Goal: Information Seeking & Learning: Learn about a topic

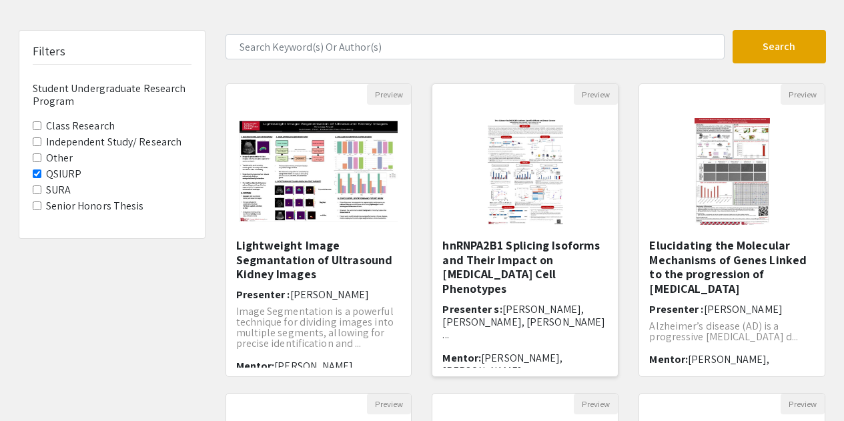
scroll to position [67, 0]
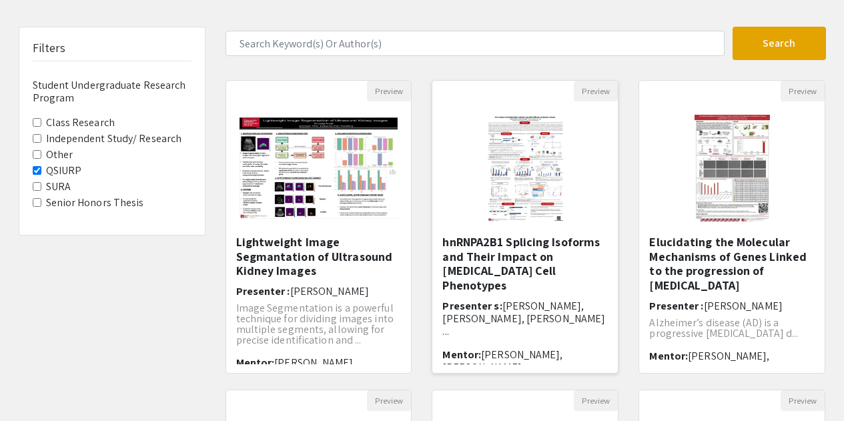
click at [512, 242] on h5 "hnRNPA2B1 Splicing Isoforms and Their Impact on [MEDICAL_DATA] Cell Phenotypes" at bounding box center [526, 263] width 166 height 57
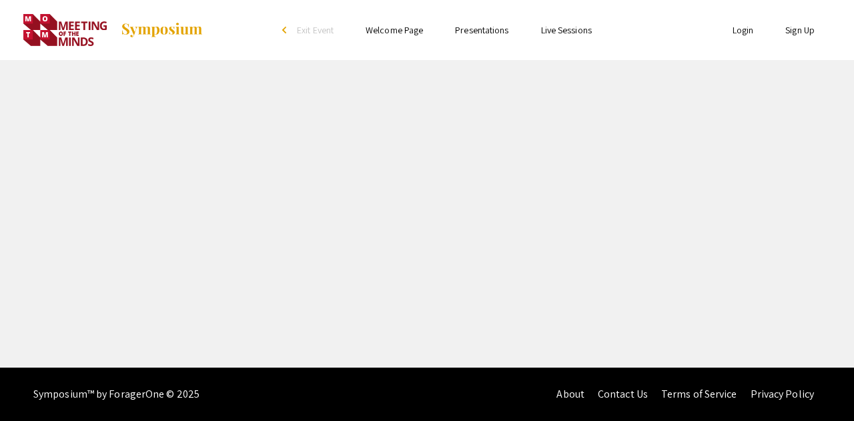
select select "custom"
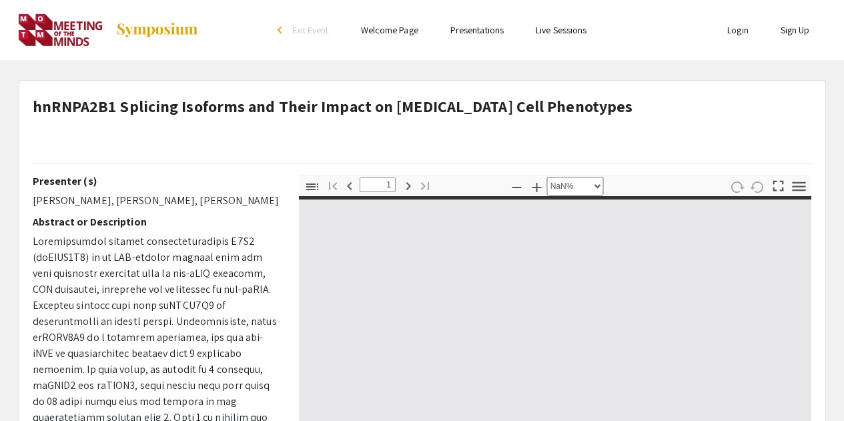
type input "0"
select select "custom"
type input "1"
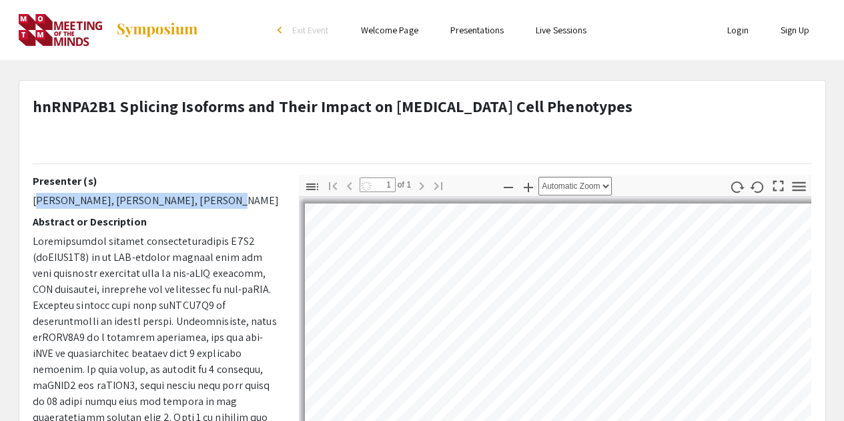
select select "auto"
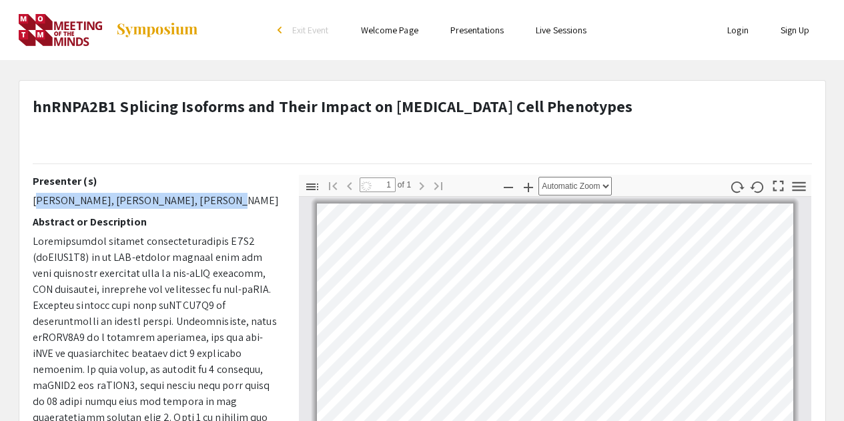
scroll to position [3, 0]
drag, startPoint x: 33, startPoint y: 204, endPoint x: 202, endPoint y: 204, distance: 168.2
click at [202, 204] on p "[PERSON_NAME], [PERSON_NAME], [PERSON_NAME]" at bounding box center [156, 201] width 246 height 16
copy p "[PERSON_NAME], [PERSON_NAME]"
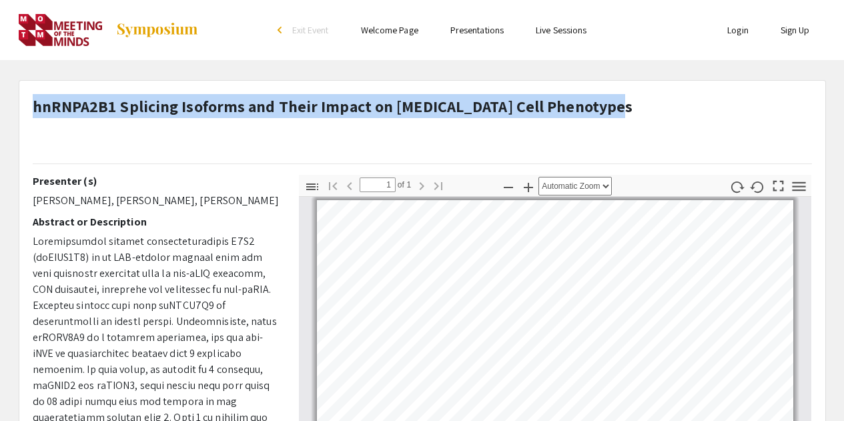
drag, startPoint x: 34, startPoint y: 102, endPoint x: 601, endPoint y: 96, distance: 566.8
click at [601, 96] on strong "hnRNPA2B1 Splicing Isoforms and Their Impact on [MEDICAL_DATA] Cell Phenotypes" at bounding box center [333, 105] width 601 height 21
copy strong "hnRNPA2B1 Splicing Isoforms and Their Impact on [MEDICAL_DATA] Cell Phenotypes"
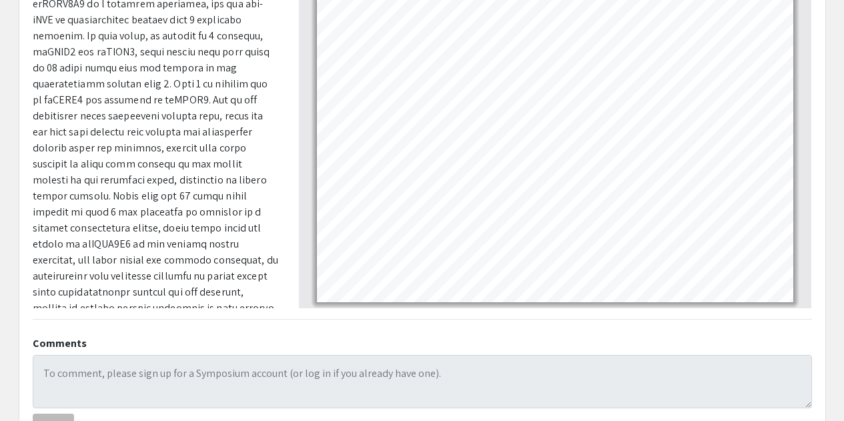
scroll to position [0, 0]
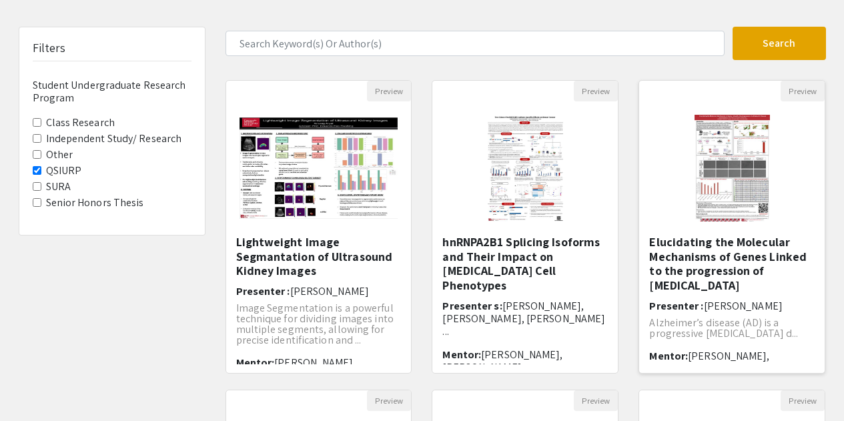
click at [729, 262] on h5 "Elucidating the Molecular Mechanisms of Genes Linked to the progression of [MED…" at bounding box center [733, 263] width 166 height 57
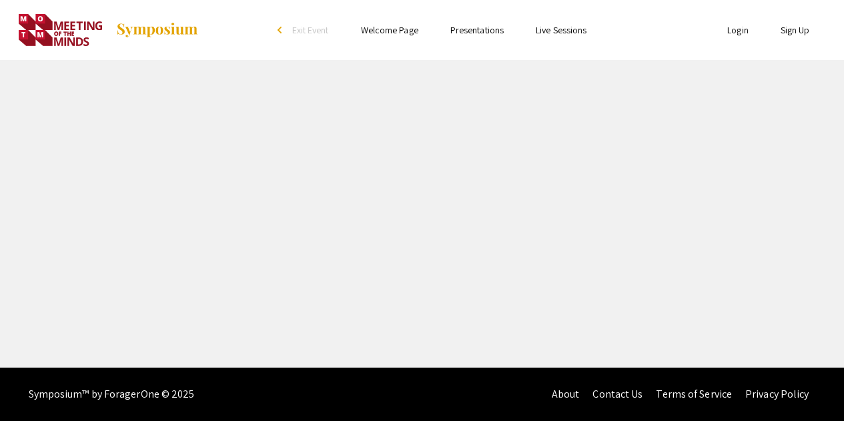
select select "custom"
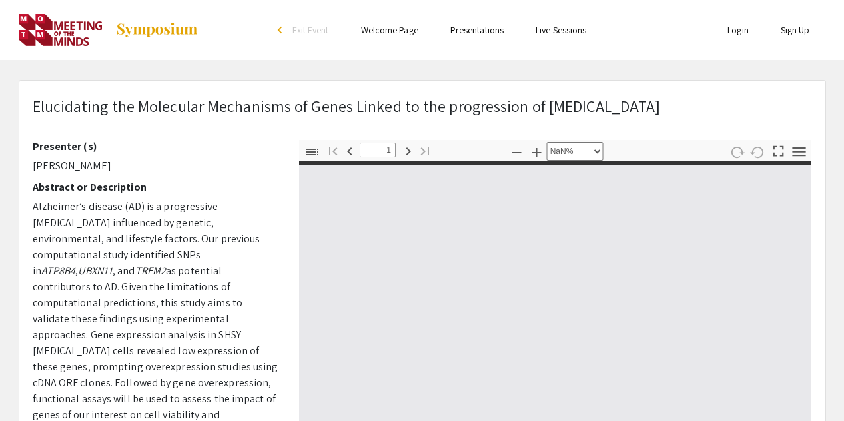
type input "0"
select select "custom"
type input "1"
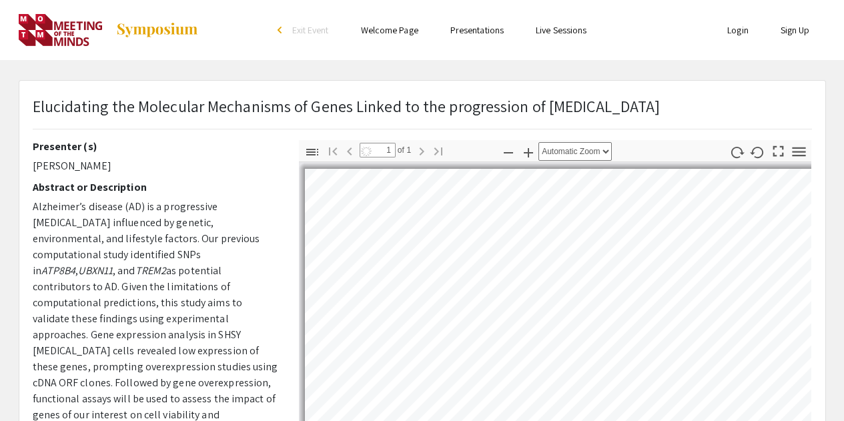
select select "auto"
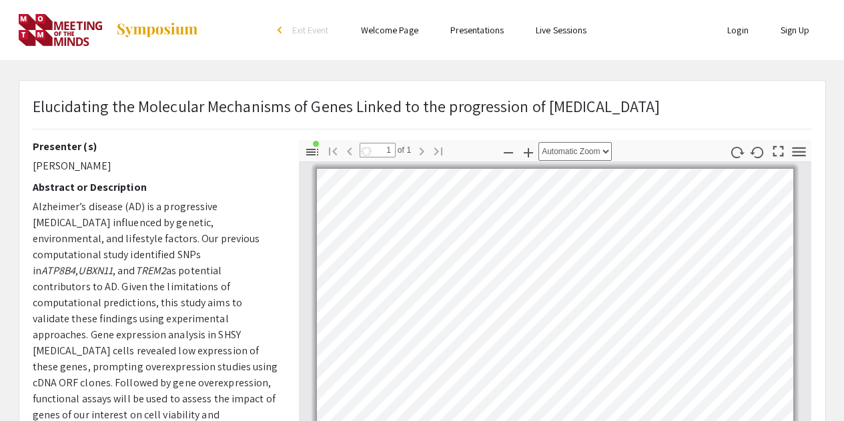
scroll to position [4, 0]
drag, startPoint x: 31, startPoint y: 166, endPoint x: 118, endPoint y: 167, distance: 86.8
click at [118, 167] on div "Presenter (s) [PERSON_NAME] Abstract or Description Alzheimer’s disease (AD) is…" at bounding box center [156, 373] width 266 height 467
copy p "[PERSON_NAME]"
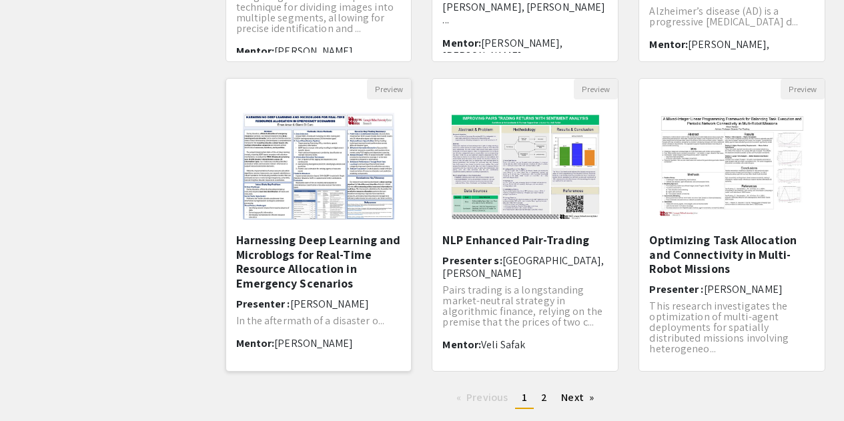
scroll to position [397, 0]
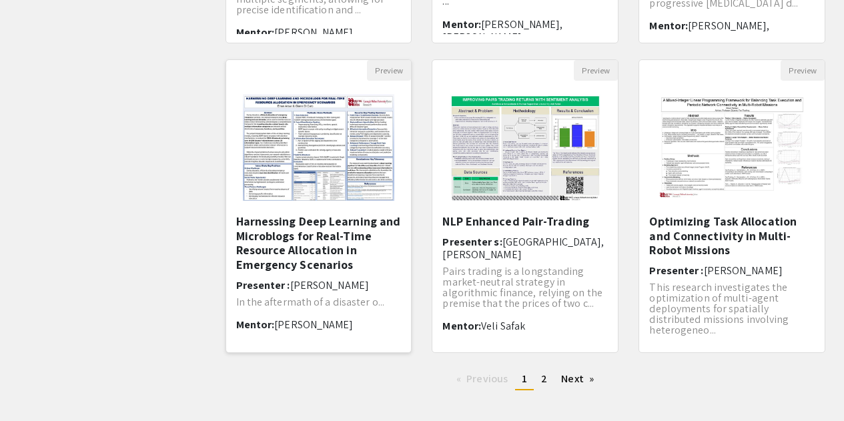
click at [318, 187] on img at bounding box center [319, 148] width 178 height 134
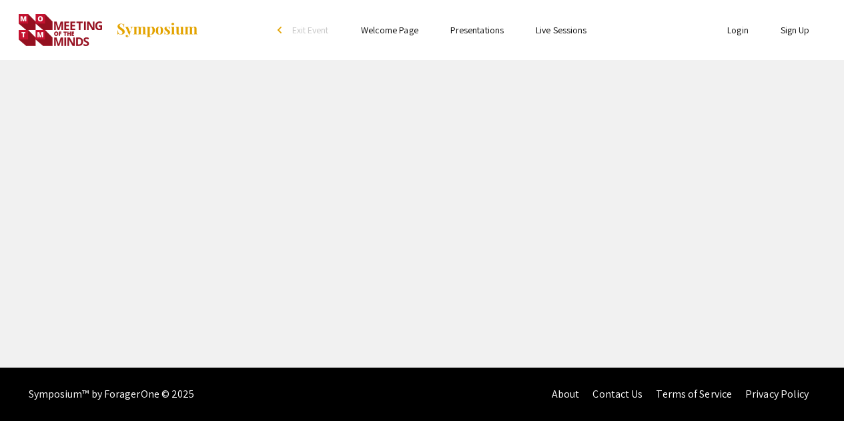
select select "custom"
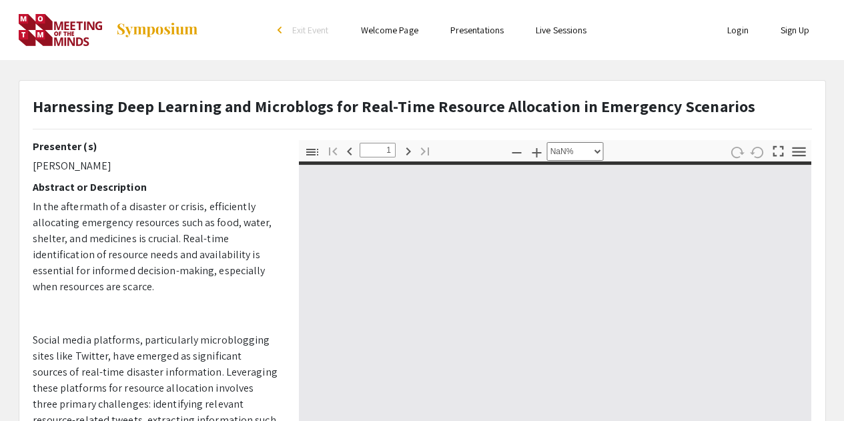
type input "0"
select select "custom"
type input "1"
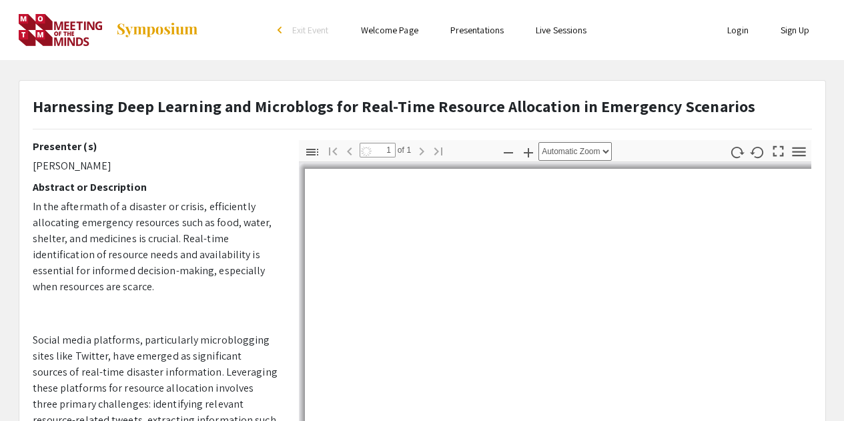
select select "auto"
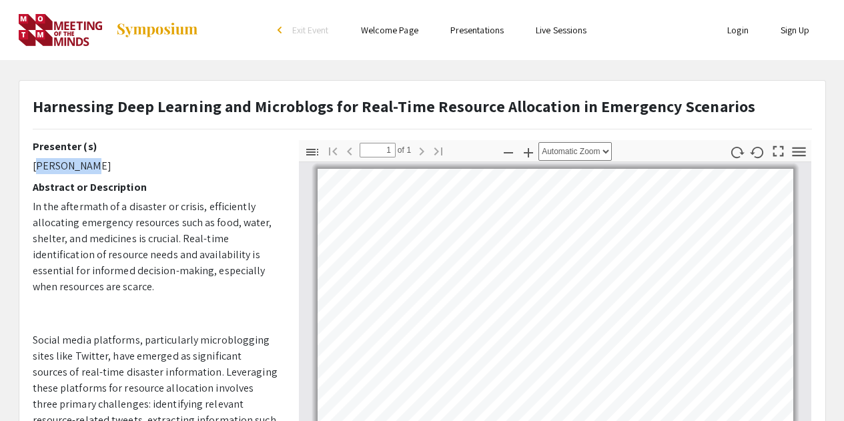
drag, startPoint x: 32, startPoint y: 169, endPoint x: 104, endPoint y: 164, distance: 72.2
click at [104, 164] on p "[PERSON_NAME]" at bounding box center [156, 166] width 246 height 16
copy p "[PERSON_NAME]"
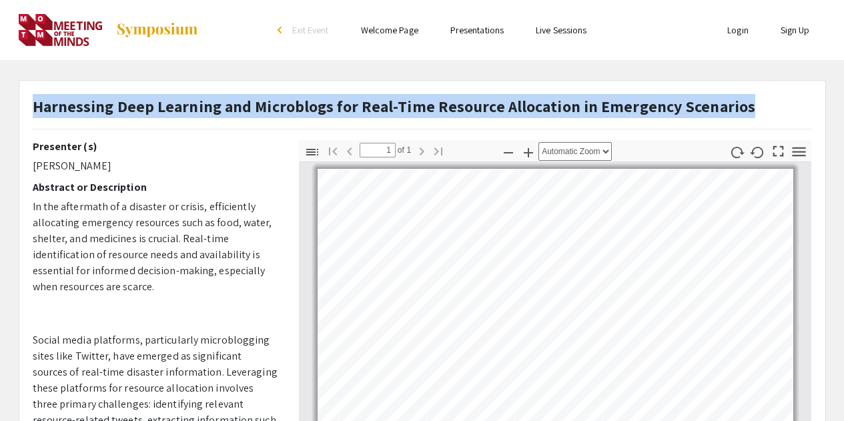
drag, startPoint x: 33, startPoint y: 105, endPoint x: 741, endPoint y: 113, distance: 708.3
click at [741, 113] on div "Harnessing Deep Learning and Microblogs for Real-Time Resource Allocation in Em…" at bounding box center [423, 117] width 800 height 46
copy strong "Harnessing Deep Learning and Microblogs for Real-Time Resource Allocation in Em…"
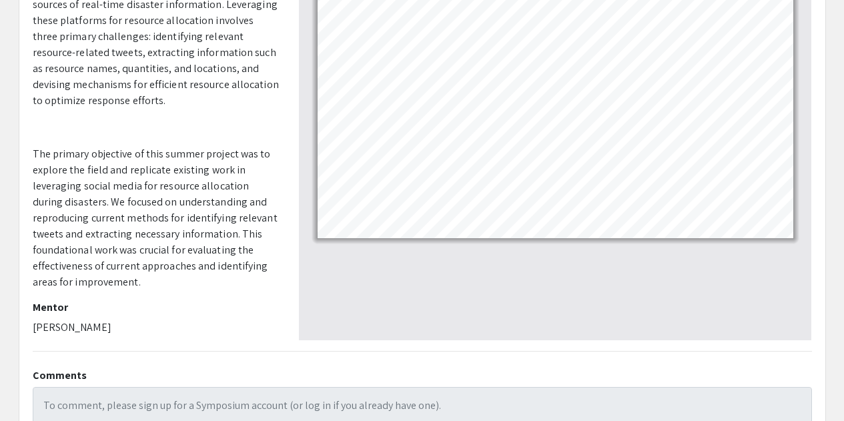
scroll to position [102, 0]
drag, startPoint x: 33, startPoint y: 327, endPoint x: 121, endPoint y: 323, distance: 87.5
click at [121, 323] on p "[PERSON_NAME]" at bounding box center [156, 326] width 246 height 16
copy p "[PERSON_NAME]"
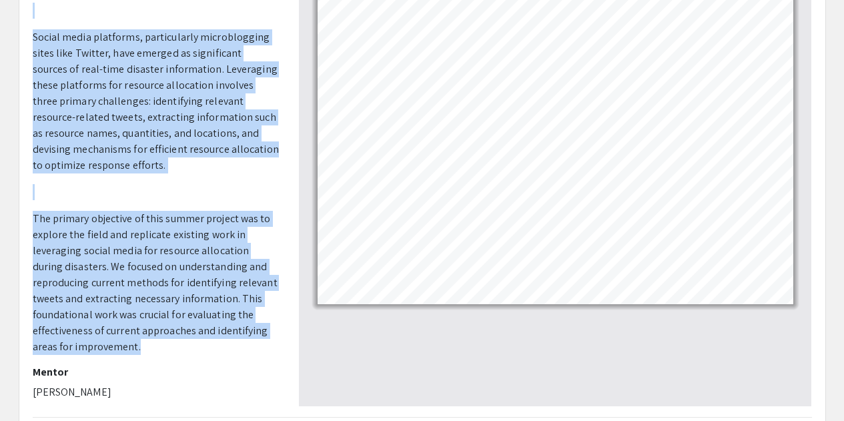
drag, startPoint x: 31, startPoint y: 202, endPoint x: 178, endPoint y: 349, distance: 207.7
click at [178, 349] on div "Presenter (s) [PERSON_NAME] Abstract or Description In the aftermath of a disas…" at bounding box center [156, 172] width 266 height 467
copy p "In the aftermath of a disaster or crisis, efficiently allocating emergency reso…"
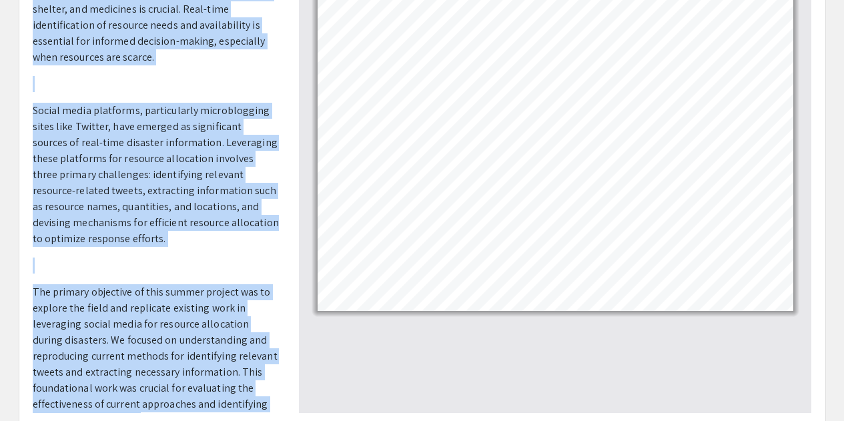
scroll to position [201, 0]
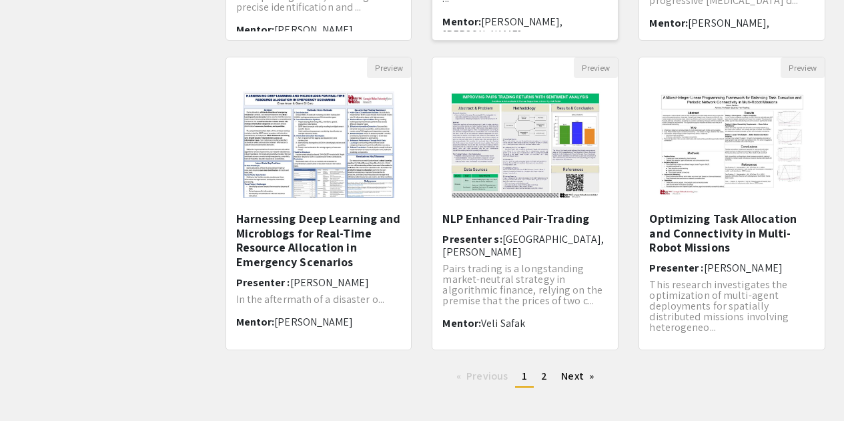
scroll to position [464, 0]
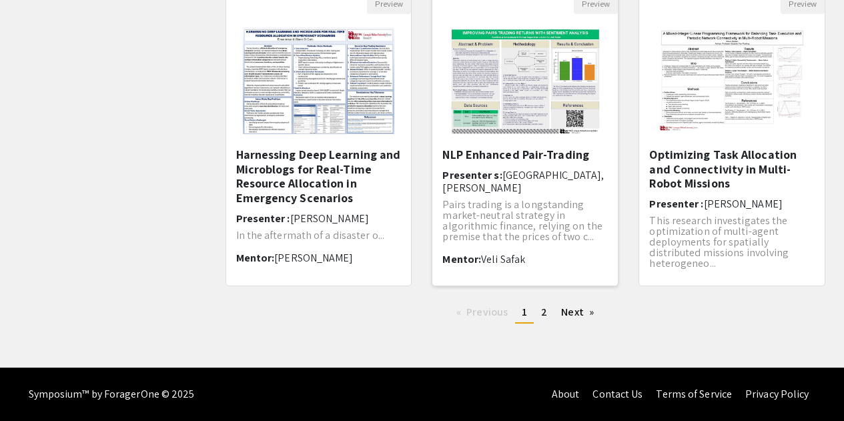
click at [492, 160] on h5 "NLP Enhanced Pair-Trading" at bounding box center [526, 155] width 166 height 15
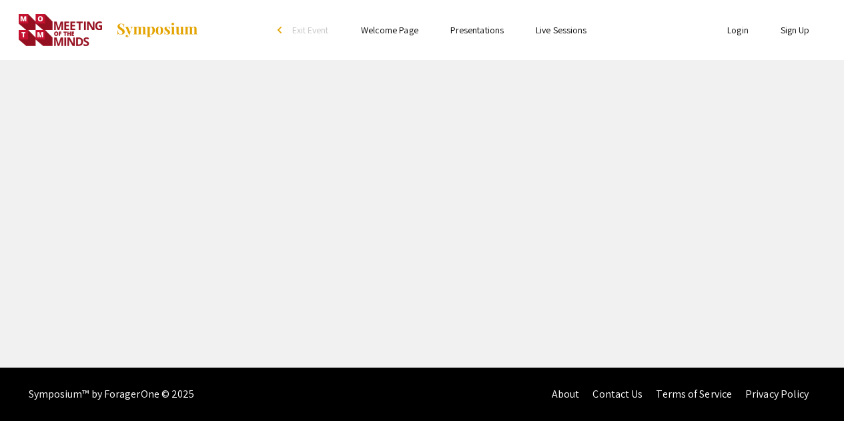
select select "custom"
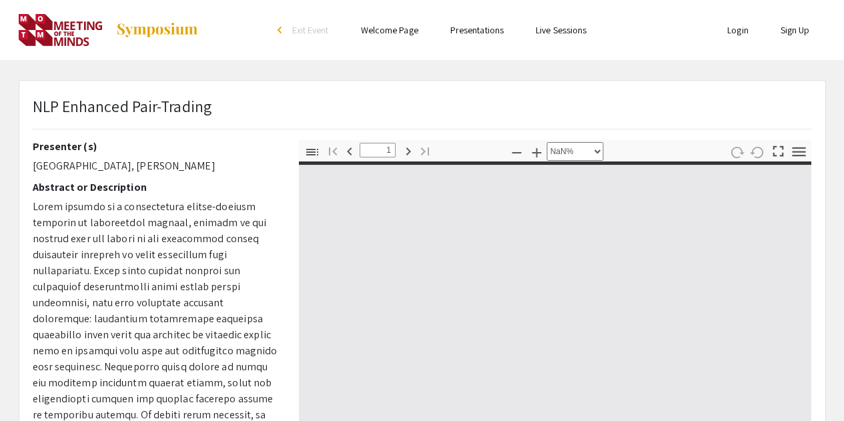
type input "0"
select select "auto"
type input "1"
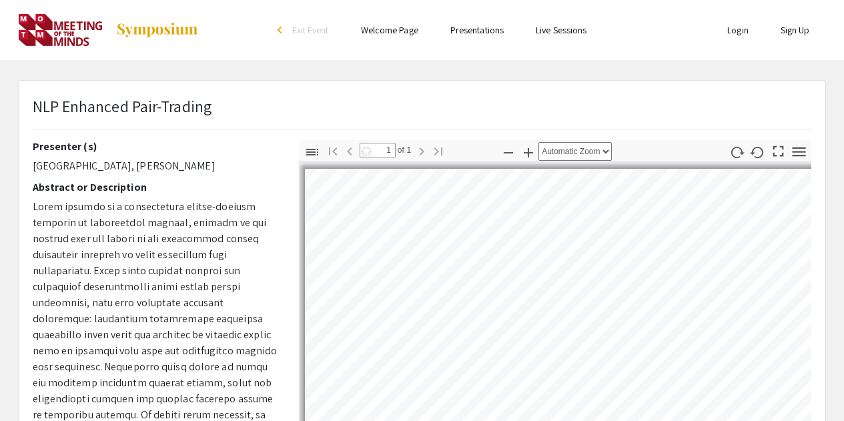
select select "auto"
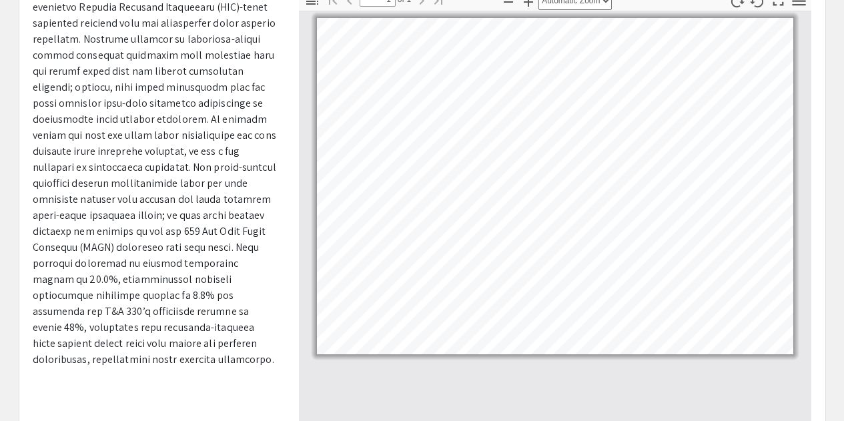
scroll to position [200, 0]
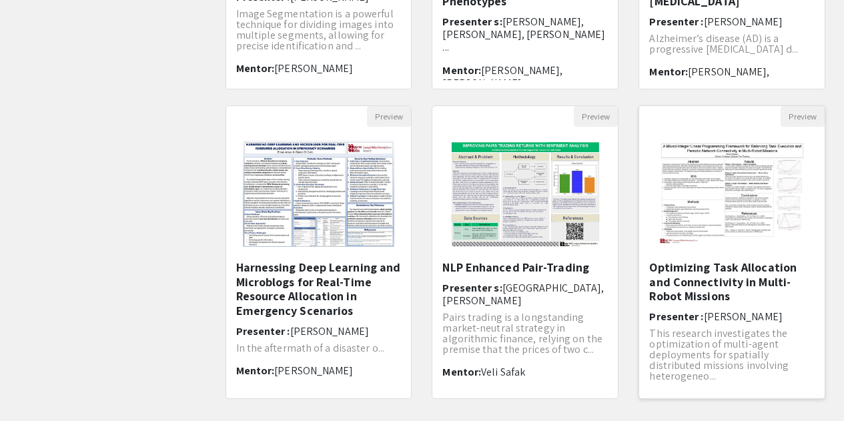
scroll to position [401, 0]
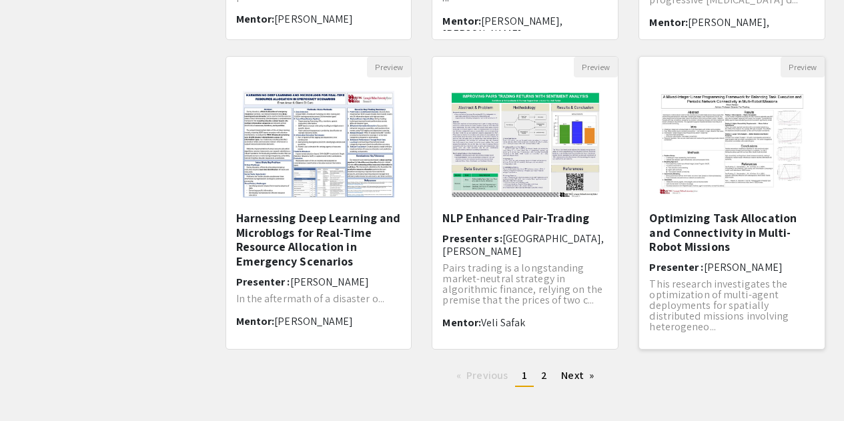
click at [738, 225] on h5 "Optimizing Task Allocation and Connectivity in Multi-Robot Missions" at bounding box center [733, 232] width 166 height 43
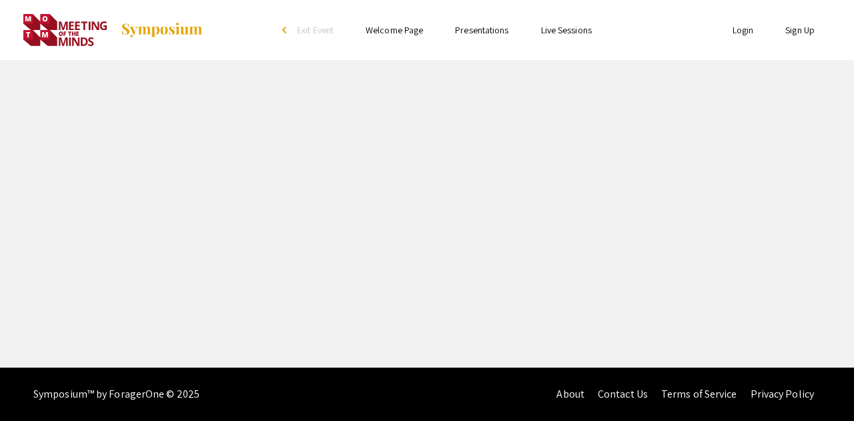
select select "custom"
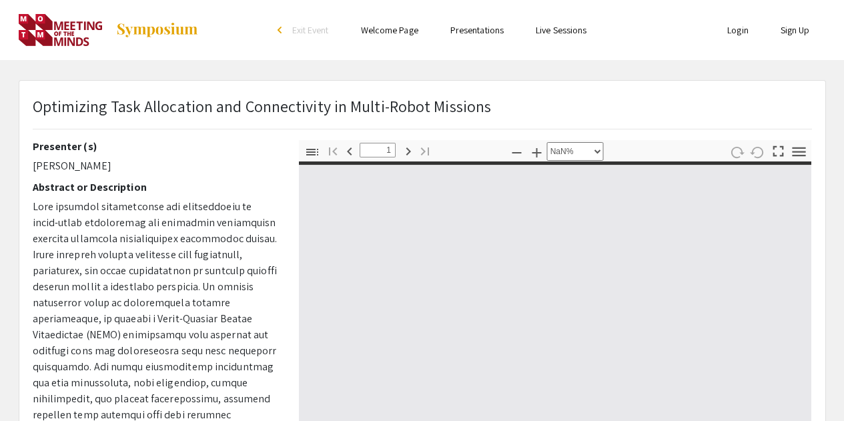
type input "0"
select select "auto"
type input "1"
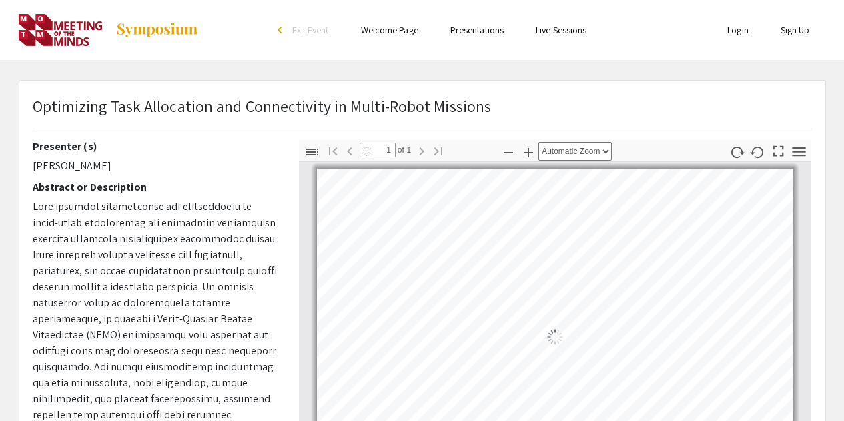
select select "auto"
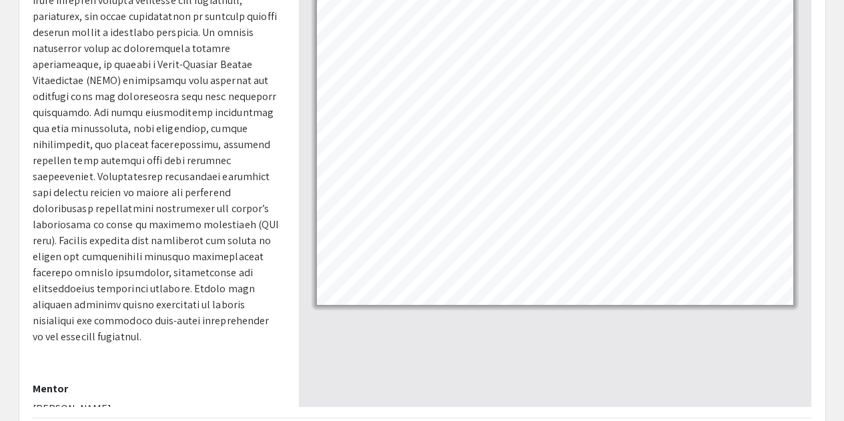
scroll to position [267, 0]
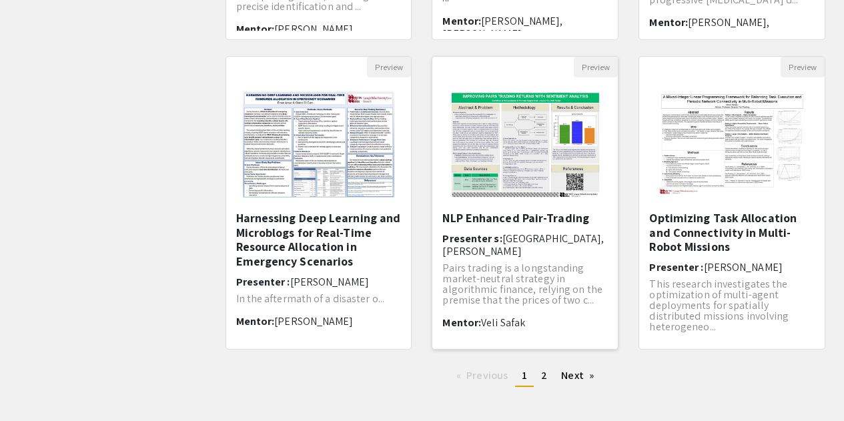
scroll to position [464, 0]
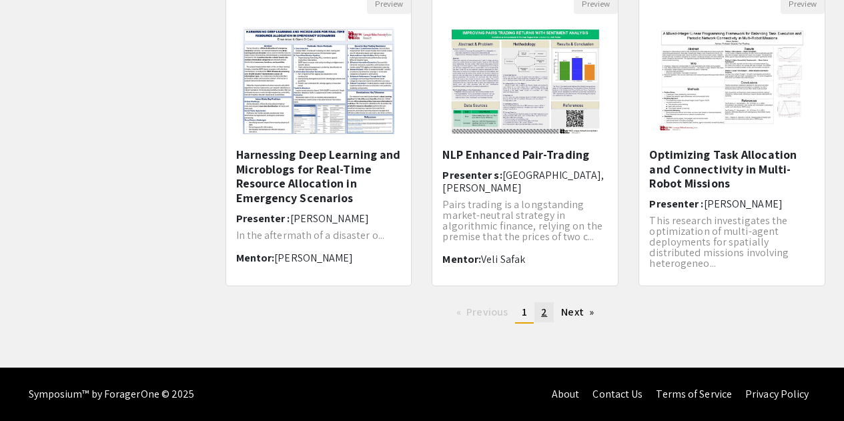
click at [545, 307] on span "2" at bounding box center [544, 312] width 6 height 14
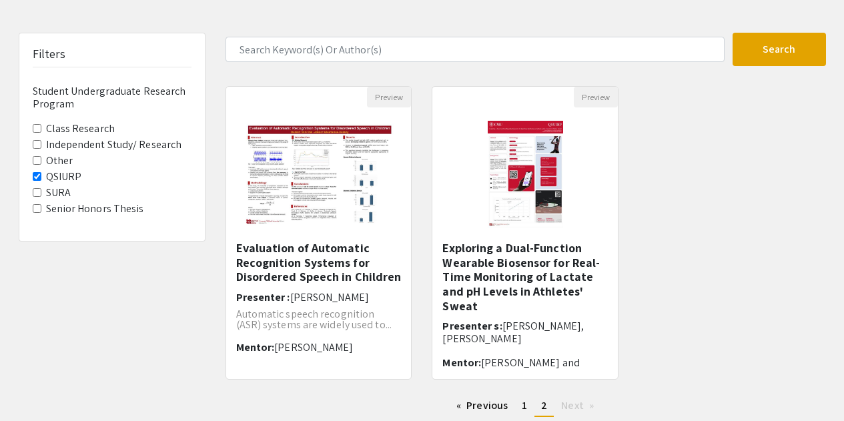
scroll to position [67, 0]
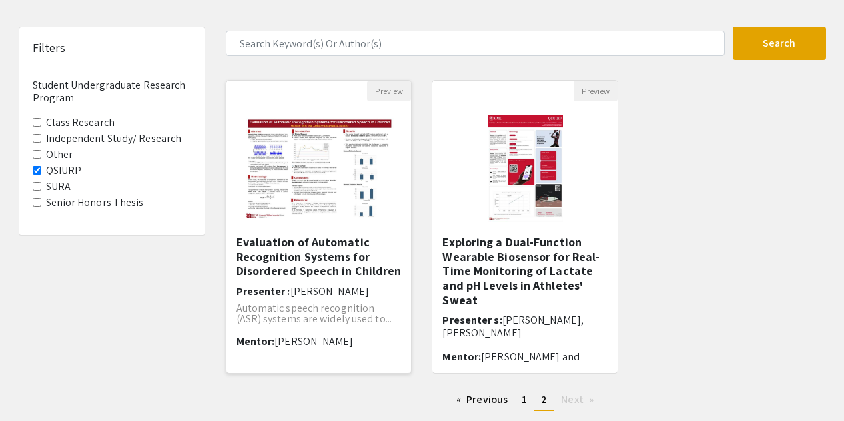
click at [330, 255] on h5 "Evaluation of Automatic Recognition Systems for Disordered Speech in Children" at bounding box center [319, 256] width 166 height 43
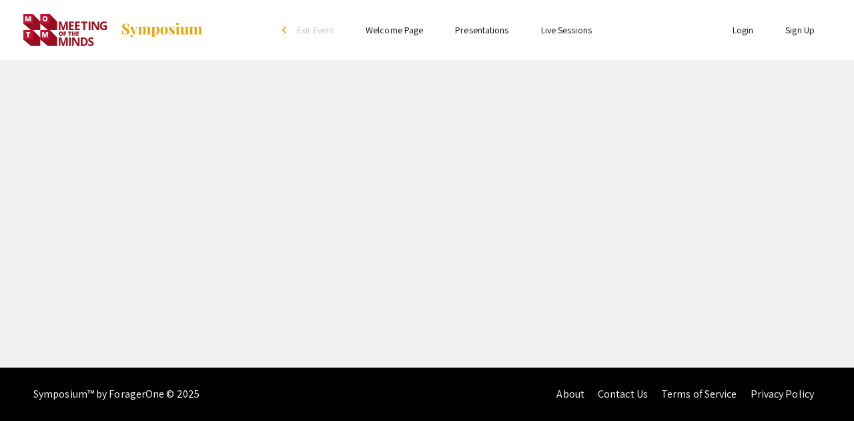
select select "custom"
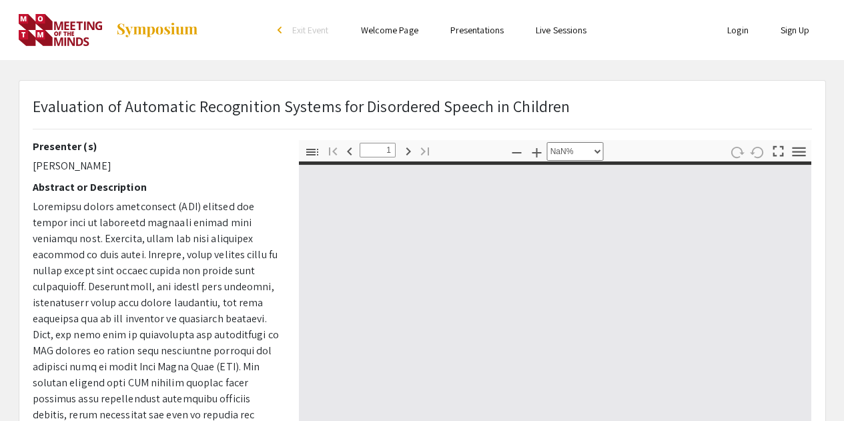
type input "0"
select select "auto"
type input "1"
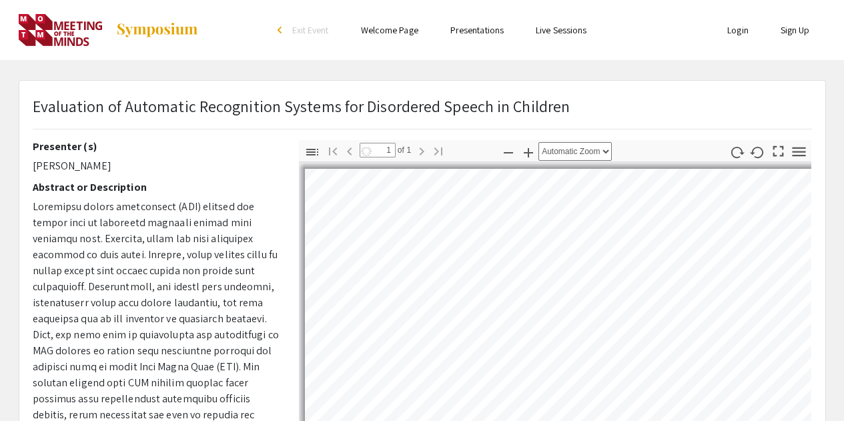
select select "auto"
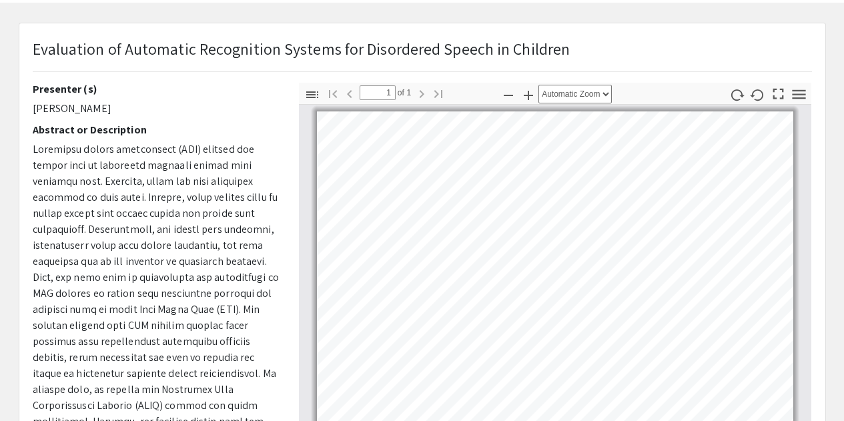
scroll to position [67, 0]
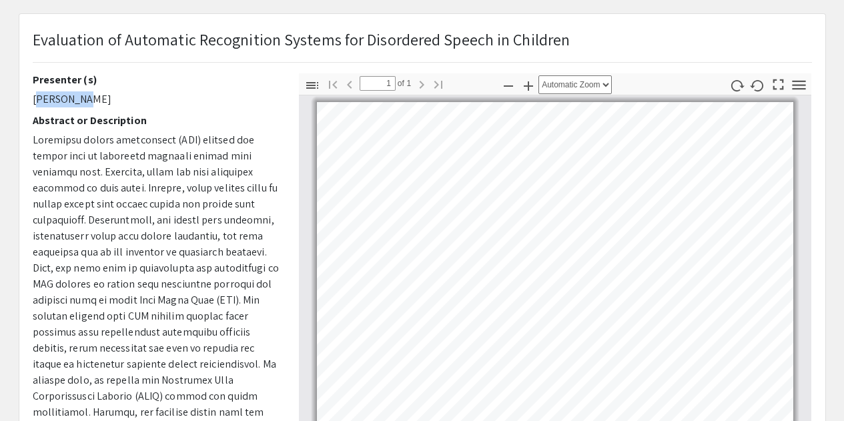
drag, startPoint x: 81, startPoint y: 105, endPoint x: 33, endPoint y: 99, distance: 48.5
click at [33, 99] on p "[PERSON_NAME]" at bounding box center [156, 99] width 246 height 16
copy p "[PERSON_NAME]"
drag, startPoint x: 31, startPoint y: 39, endPoint x: 29, endPoint y: 47, distance: 9.1
click at [29, 47] on div "Evaluation of Automatic Recognition Systems for Disordered Speech in Children" at bounding box center [423, 50] width 800 height 46
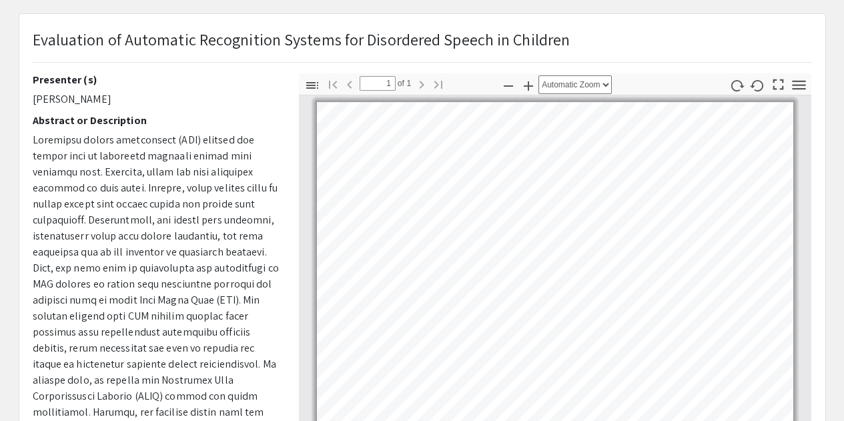
click at [36, 39] on p "Evaluation of Automatic Recognition Systems for Disordered Speech in Children" at bounding box center [302, 39] width 538 height 24
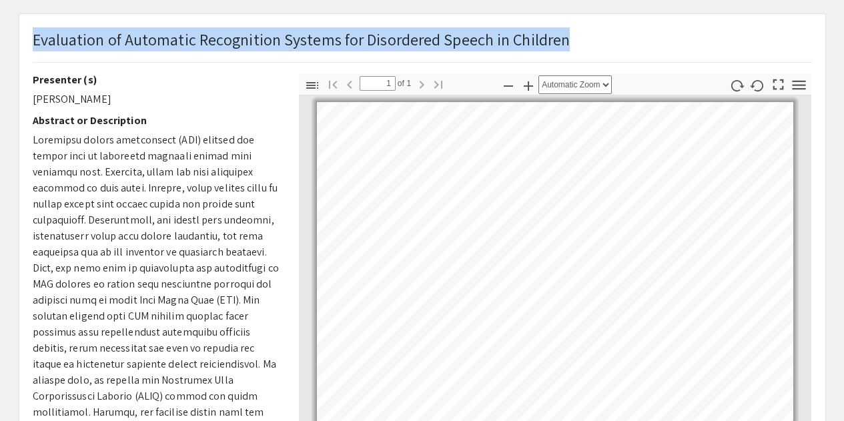
drag, startPoint x: 36, startPoint y: 39, endPoint x: 567, endPoint y: 27, distance: 531.5
click at [567, 27] on div "Evaluation of Automatic Recognition Systems for Disordered Speech in Children" at bounding box center [423, 50] width 800 height 46
copy p "Evaluation of Automatic Recognition Systems for Disordered Speech in Children"
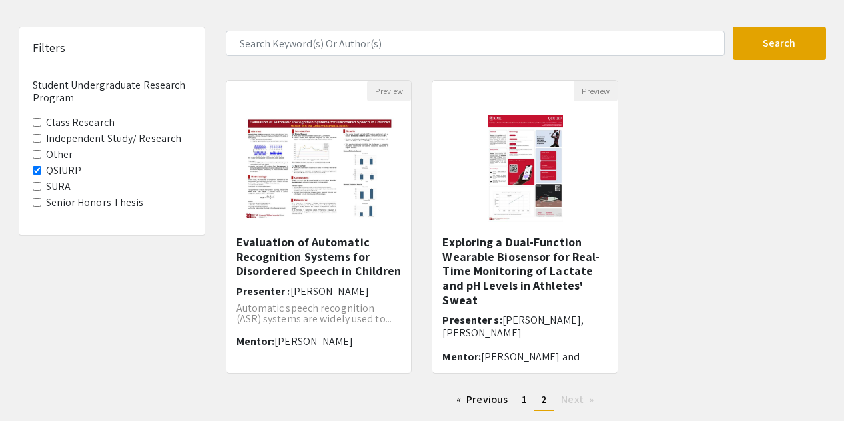
click at [37, 172] on Program-QSIURP "QSIURP" at bounding box center [37, 170] width 9 height 9
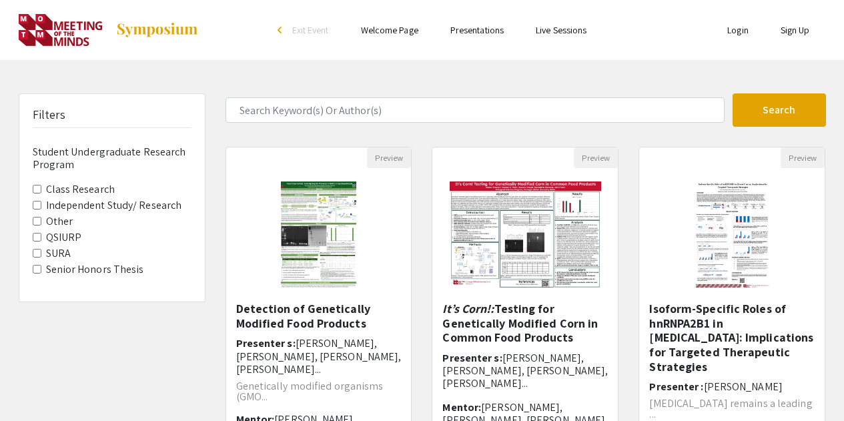
click at [37, 205] on Research "Independent Study/ Research" at bounding box center [37, 205] width 9 height 9
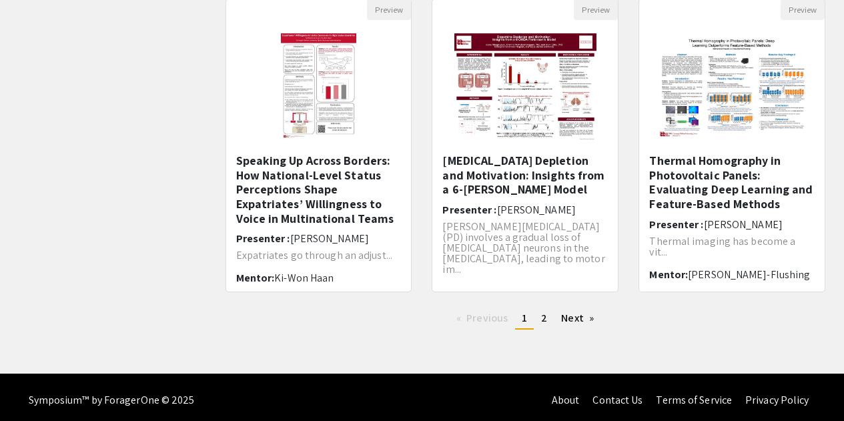
scroll to position [464, 0]
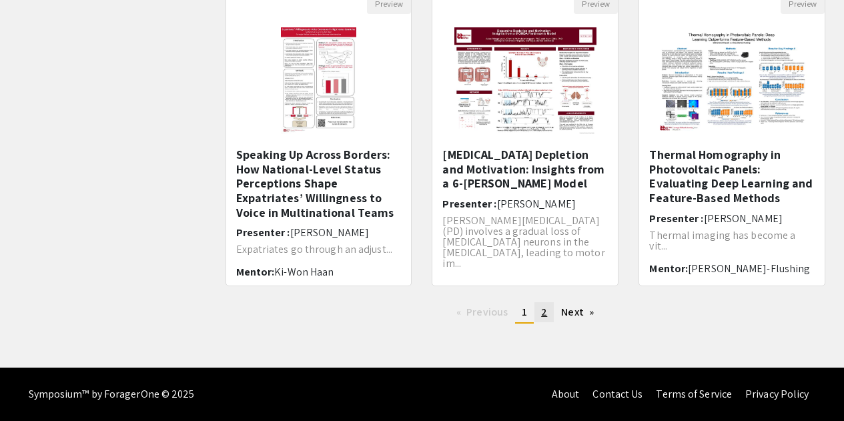
click at [551, 318] on link "page 2" at bounding box center [544, 312] width 19 height 20
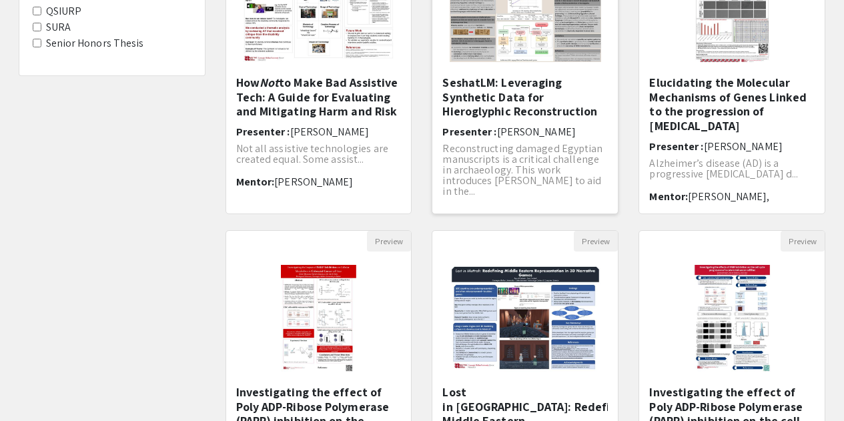
scroll to position [401, 0]
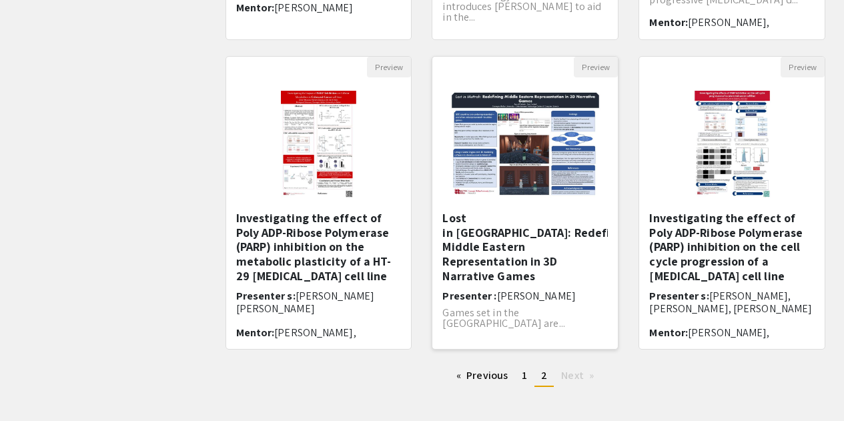
click at [576, 256] on div "Lost in [GEOGRAPHIC_DATA]: Redefining Middle Eastern Representation in 3D Narra…" at bounding box center [526, 276] width 166 height 130
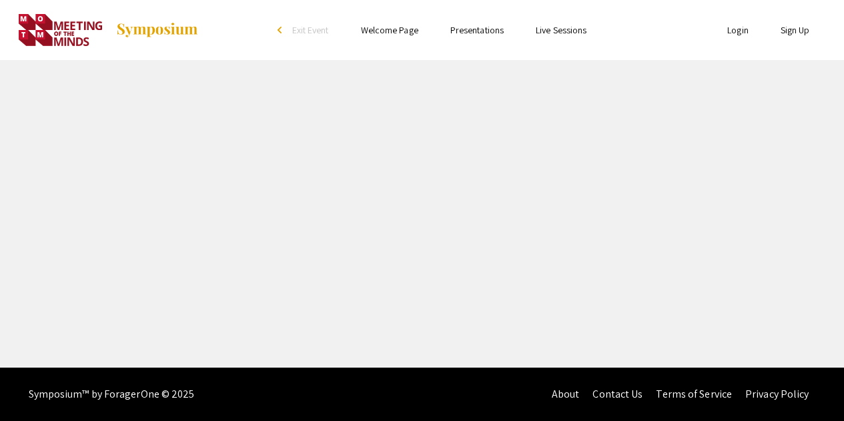
select select "custom"
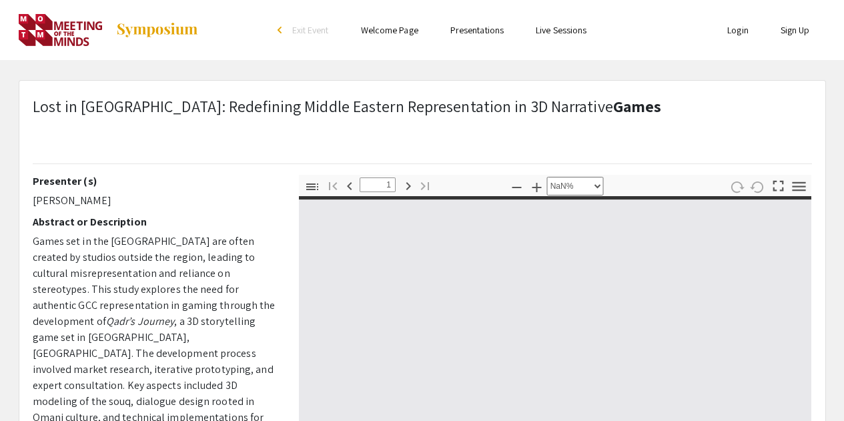
type input "0"
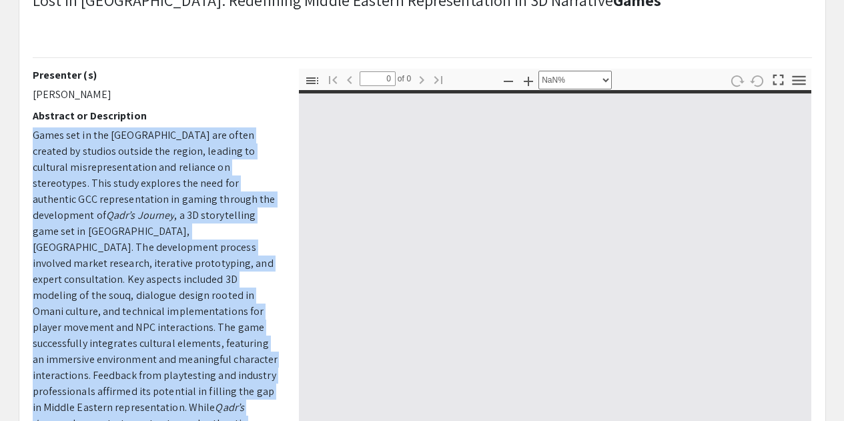
select select "auto"
type input "1"
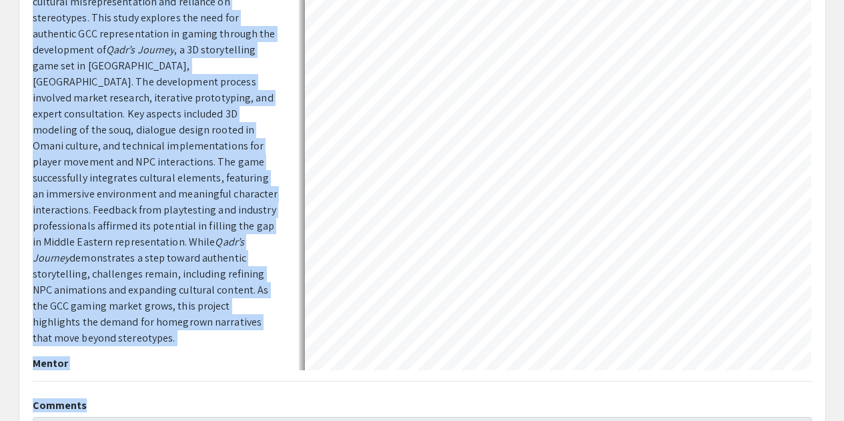
scroll to position [295, 0]
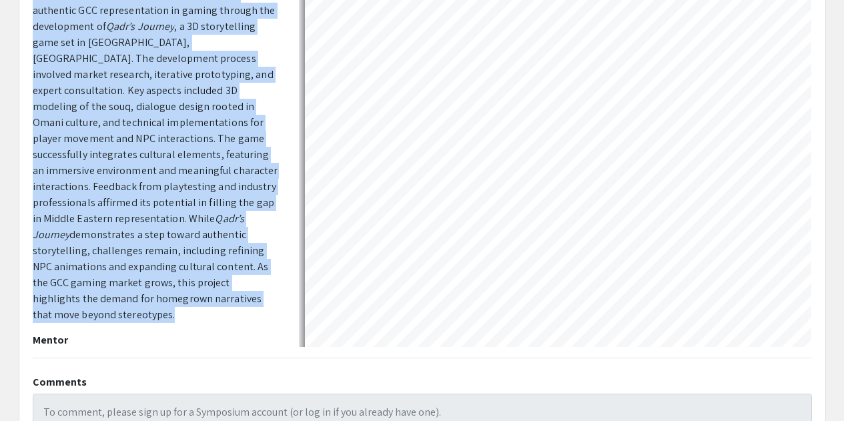
select select "auto"
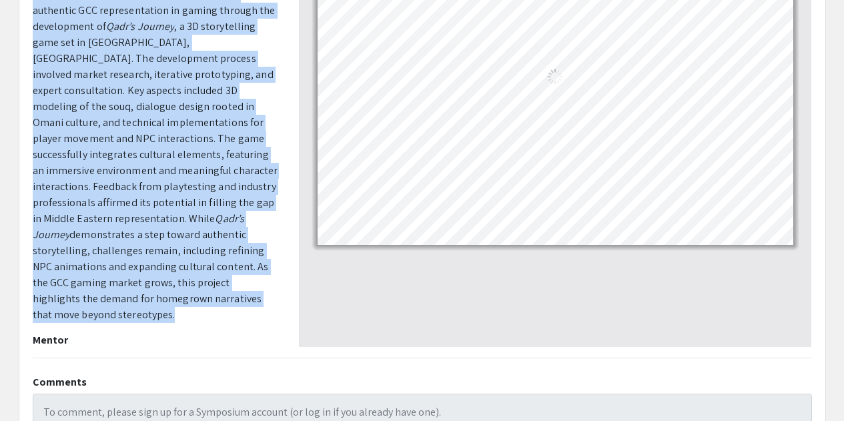
drag, startPoint x: 32, startPoint y: 248, endPoint x: 215, endPoint y: 289, distance: 187.5
click at [215, 289] on div "Presenter (s) [PERSON_NAME] Abstract or Description Games set in [GEOGRAPHIC_DA…" at bounding box center [156, 113] width 266 height 467
copy p "Lorem ips do sit Ametco Adip eli seddo eiusmod te incidid utlabor etd magnaa, e…"
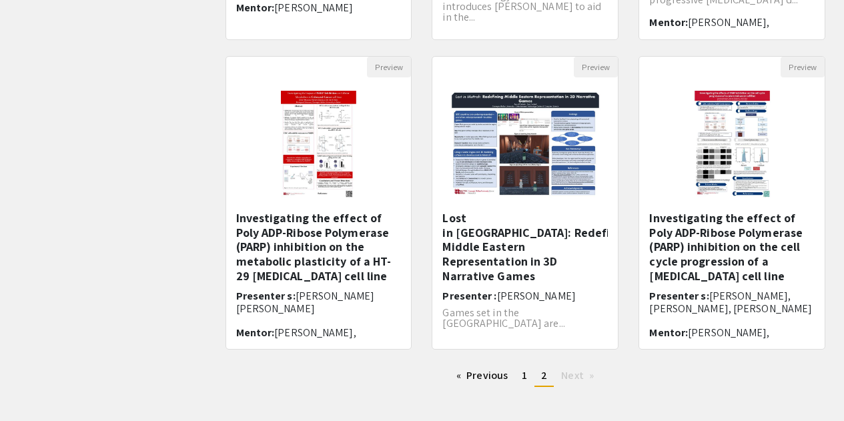
scroll to position [67, 0]
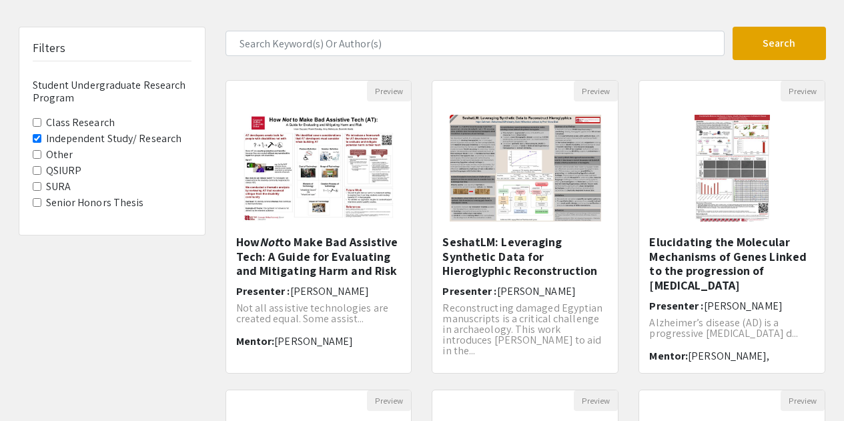
click at [36, 171] on Program-QSIURP "QSIURP" at bounding box center [37, 170] width 9 height 9
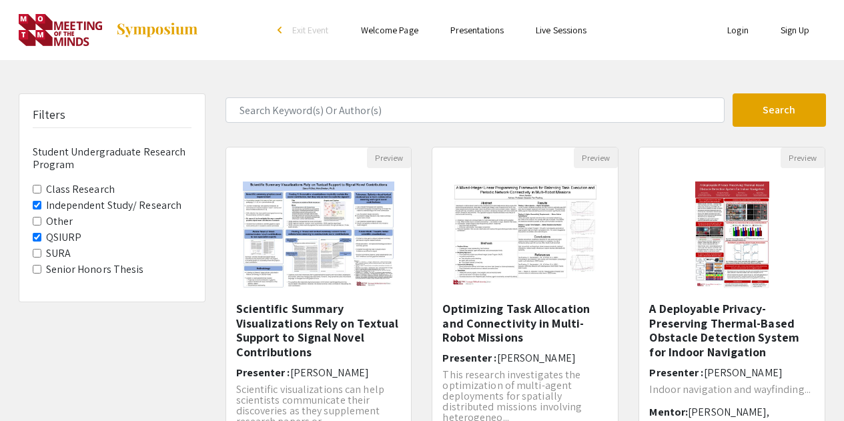
click at [37, 198] on span "Independent Study/ Research" at bounding box center [112, 206] width 159 height 16
click at [36, 202] on Research "Independent Study/ Research" at bounding box center [37, 205] width 9 height 9
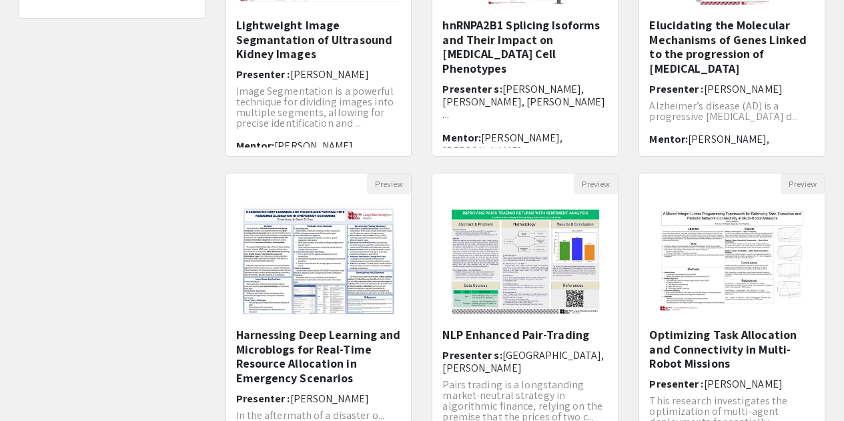
scroll to position [464, 0]
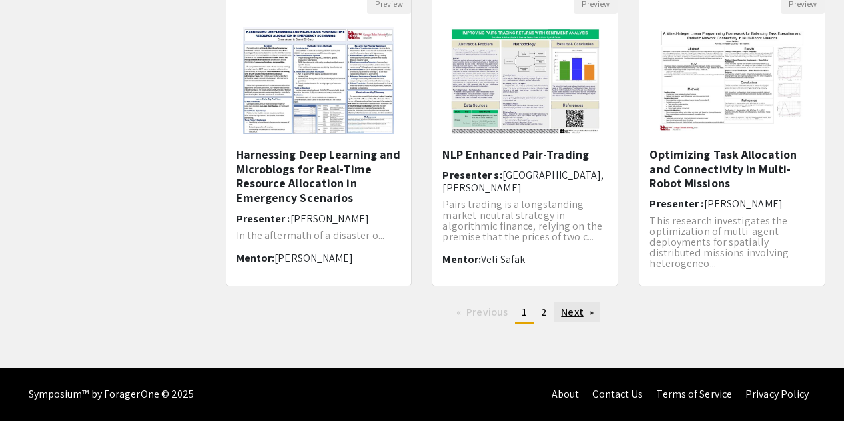
click at [559, 312] on link "Next page" at bounding box center [578, 312] width 46 height 20
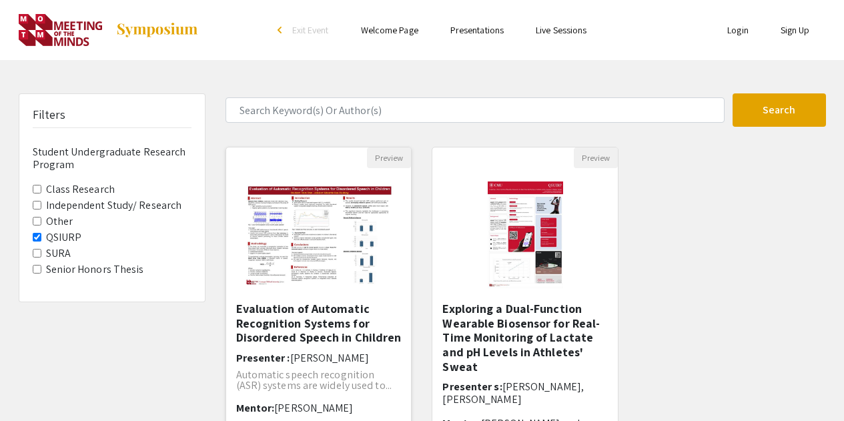
click at [341, 278] on img at bounding box center [319, 235] width 178 height 134
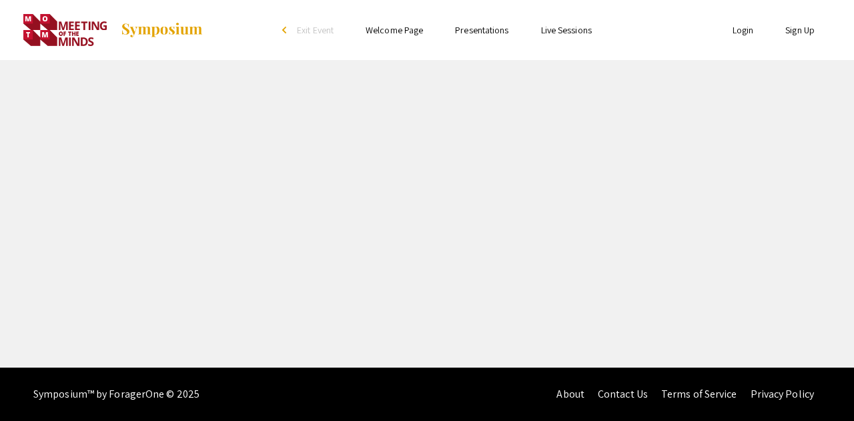
select select "custom"
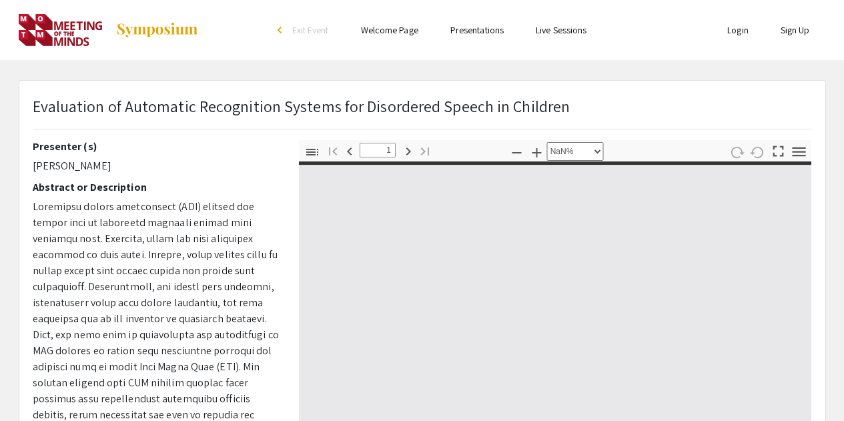
type input "0"
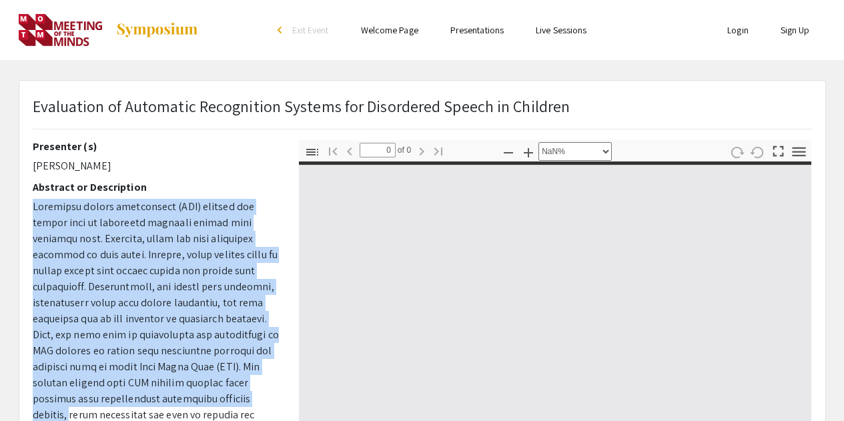
select select "auto"
type input "1"
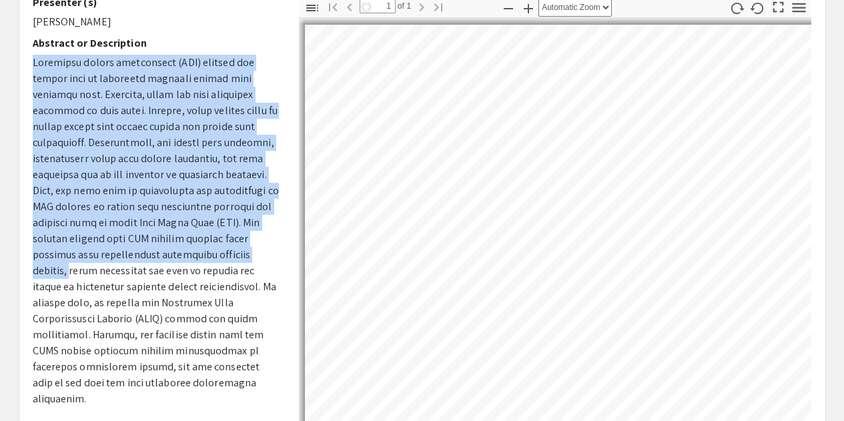
select select "auto"
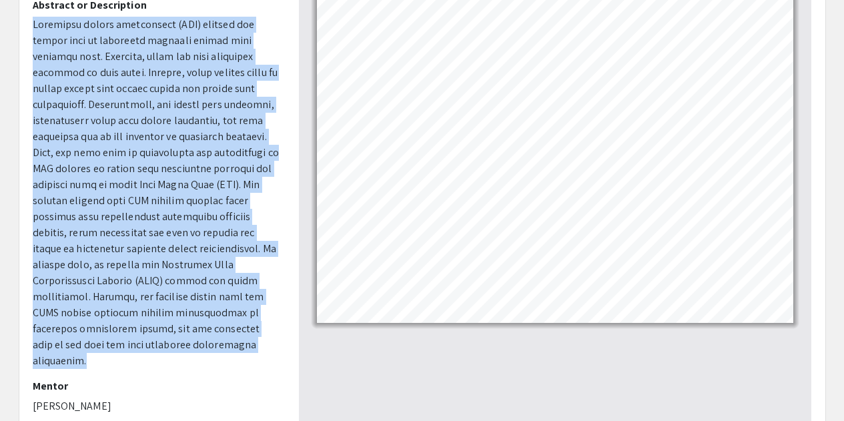
drag, startPoint x: 33, startPoint y: 208, endPoint x: 238, endPoint y: 353, distance: 251.3
click at [238, 353] on p at bounding box center [156, 193] width 246 height 352
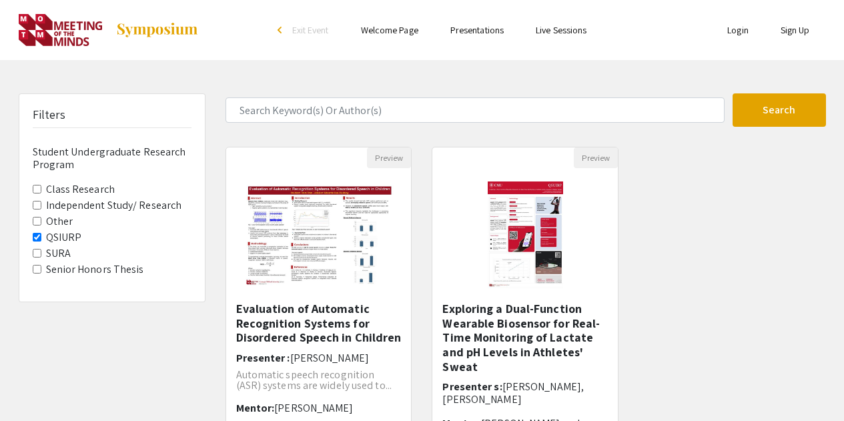
click at [37, 235] on Program-QSIURP "QSIURP" at bounding box center [37, 237] width 9 height 9
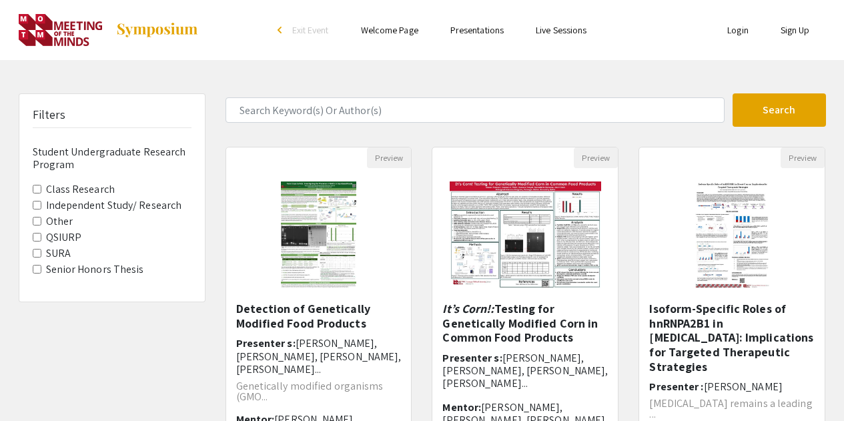
click at [39, 256] on Program-SURA "SURA" at bounding box center [37, 253] width 9 height 9
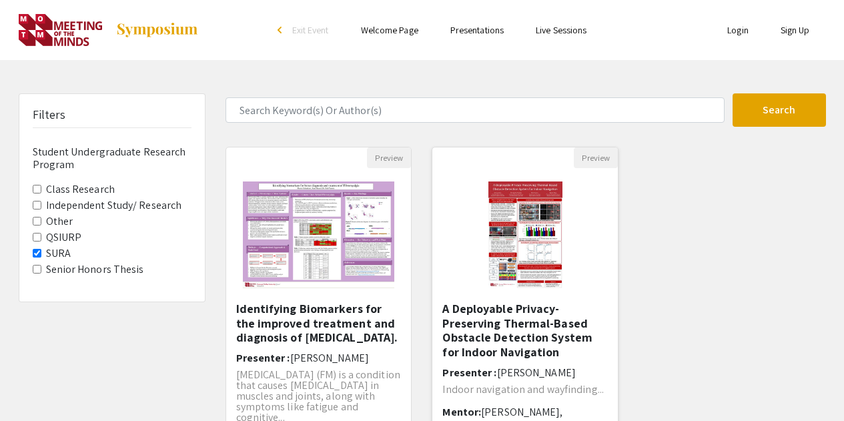
scroll to position [134, 0]
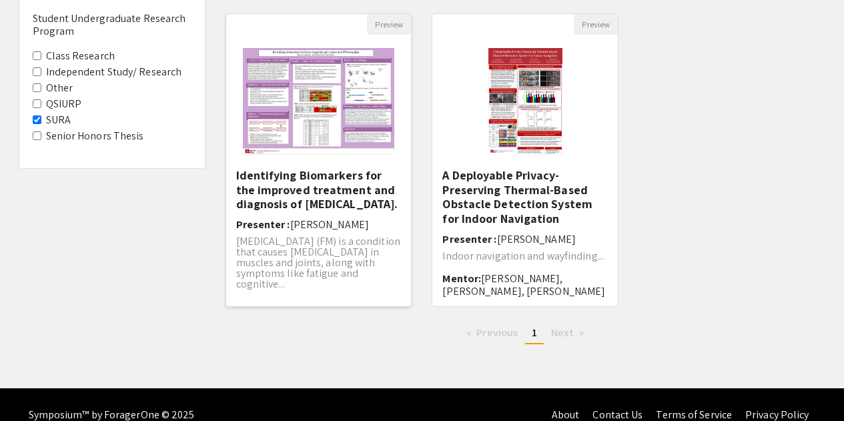
click at [285, 182] on h5 "Identifying Biomarkers for the improved treatment and diagnosis of [MEDICAL_DAT…" at bounding box center [319, 189] width 166 height 43
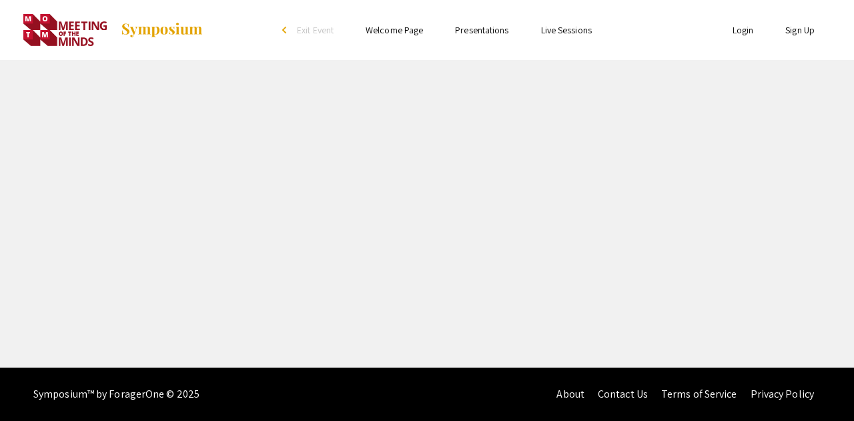
select select "custom"
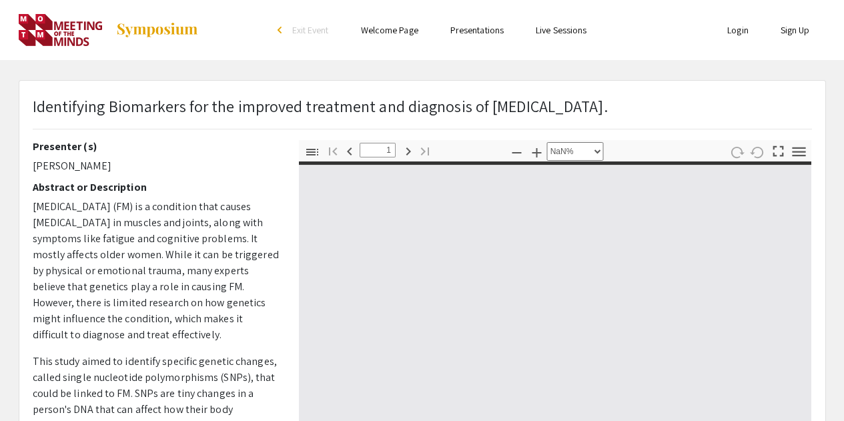
type input "0"
select select "custom"
type input "1"
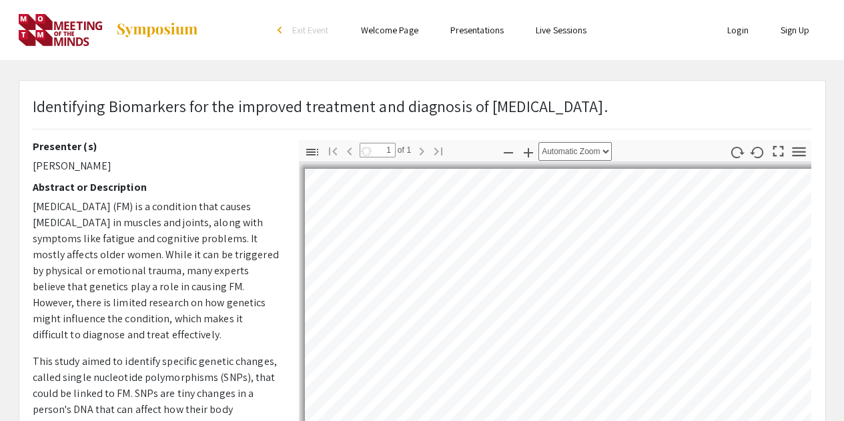
select select "auto"
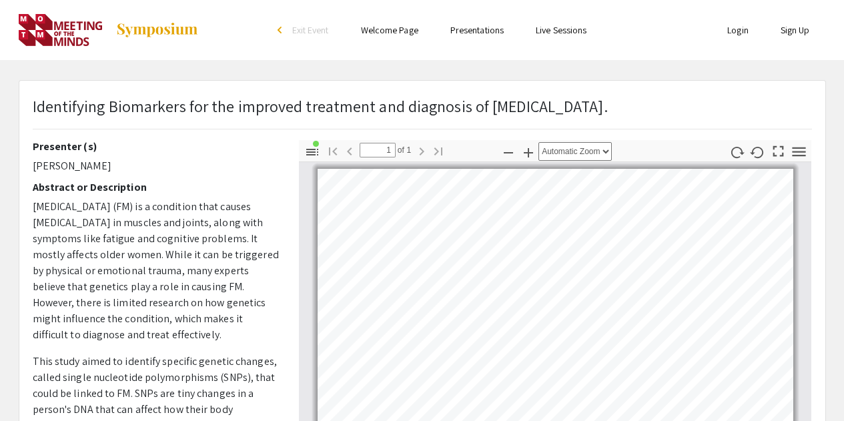
drag, startPoint x: 32, startPoint y: 164, endPoint x: 126, endPoint y: 166, distance: 94.1
click at [126, 166] on p "[PERSON_NAME]" at bounding box center [156, 166] width 246 height 16
click at [37, 105] on p "Identifying Biomarkers for the improved treatment and diagnosis of [MEDICAL_DAT…" at bounding box center [320, 106] width 575 height 24
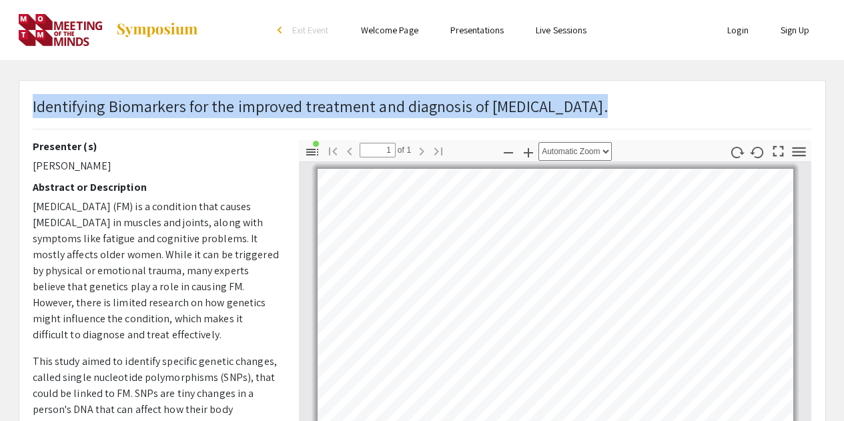
click at [37, 105] on p "Identifying Biomarkers for the improved treatment and diagnosis of [MEDICAL_DAT…" at bounding box center [320, 106] width 575 height 24
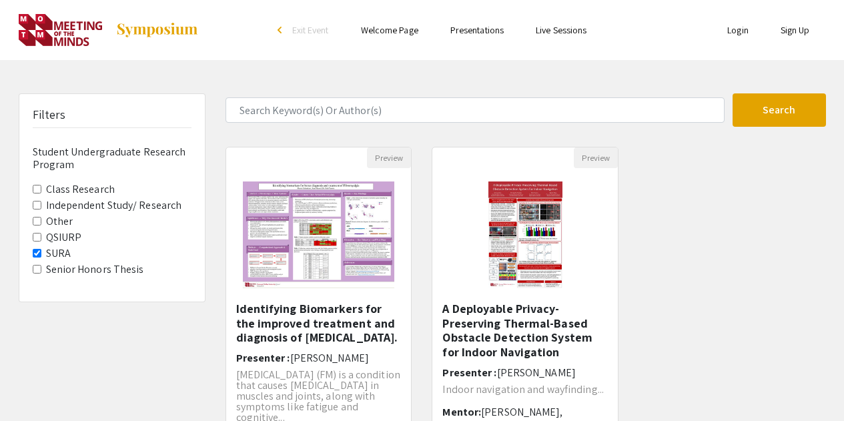
scroll to position [134, 0]
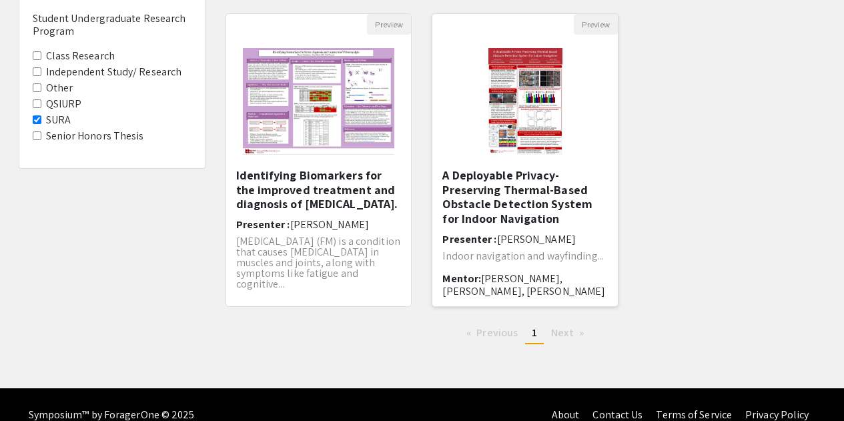
click at [509, 193] on h5 "A Deployable Privacy-Preserving Thermal-Based Obstacle Detection System for Ind…" at bounding box center [526, 196] width 166 height 57
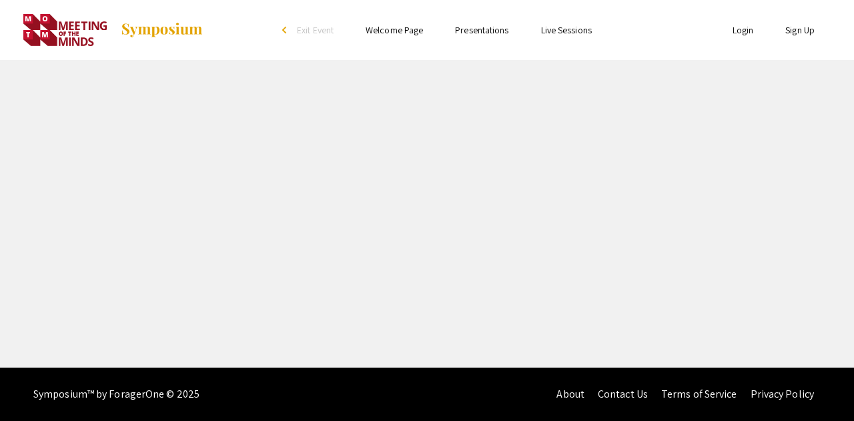
select select "custom"
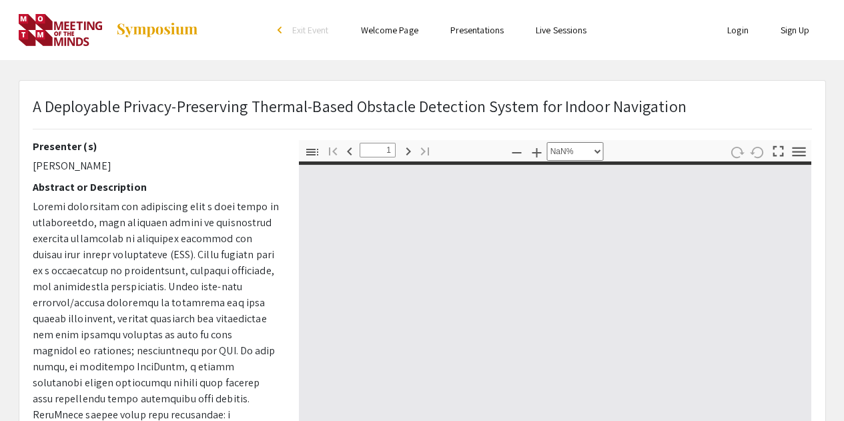
type input "0"
select select "auto"
type input "1"
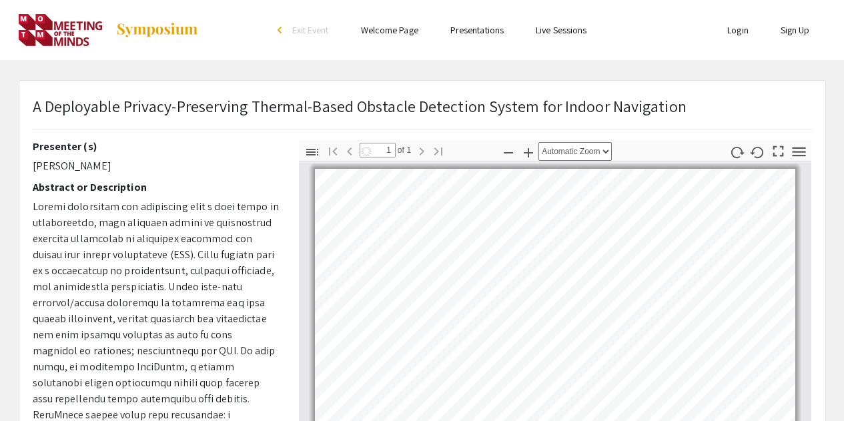
select select "auto"
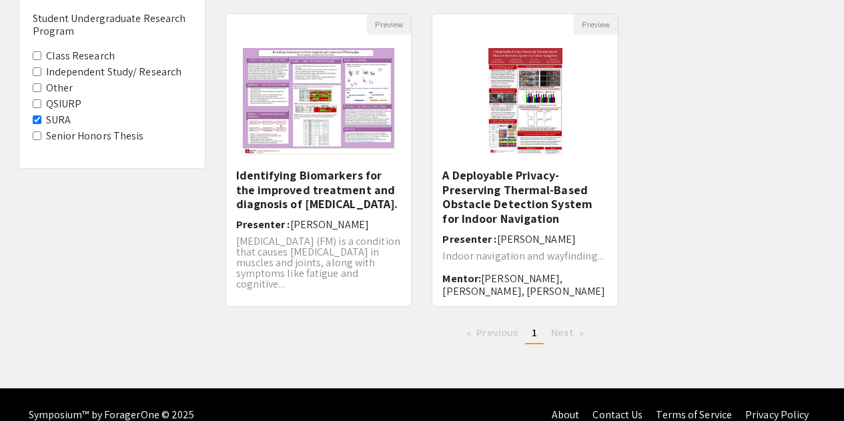
click at [35, 121] on Program-SURA "SURA" at bounding box center [37, 119] width 9 height 9
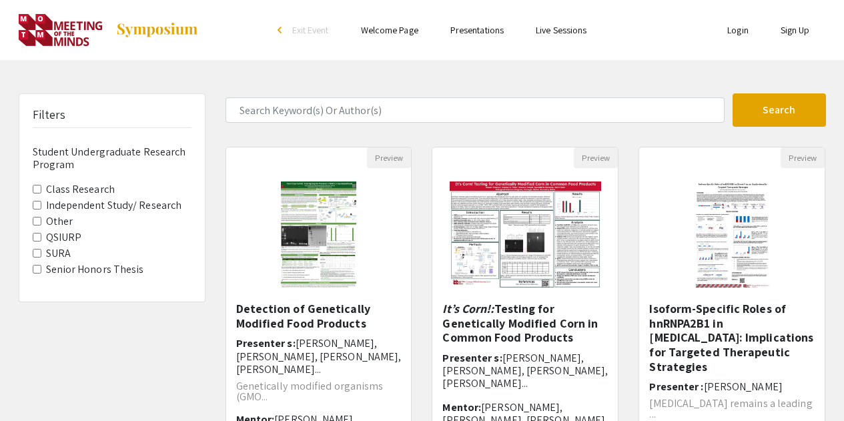
click at [36, 271] on Thesis "Senior Honors Thesis" at bounding box center [37, 269] width 9 height 9
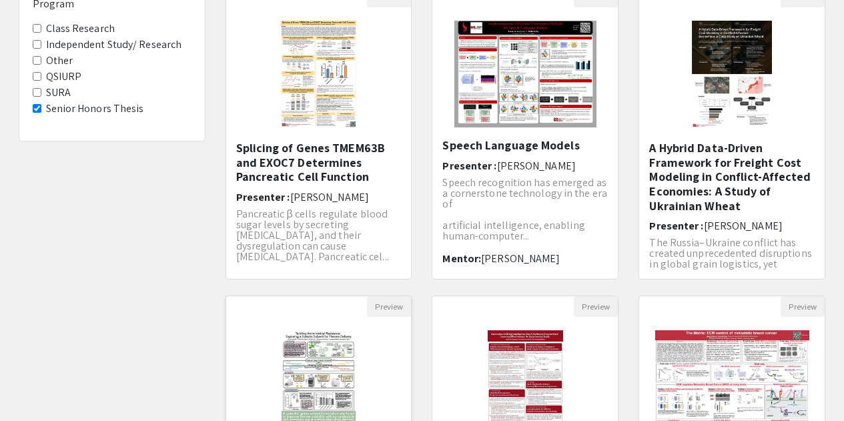
scroll to position [334, 0]
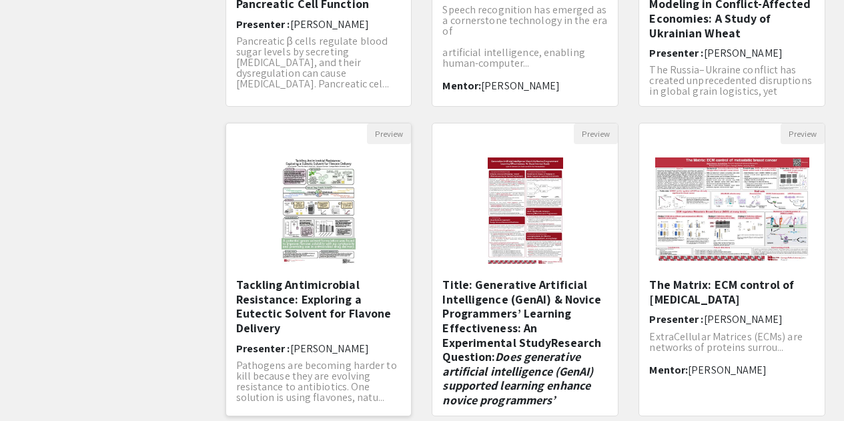
click at [254, 300] on h5 "Tackling Antimicrobial Resistance: Exploring a Eutectic Solvent for Flavone Del…" at bounding box center [319, 306] width 166 height 57
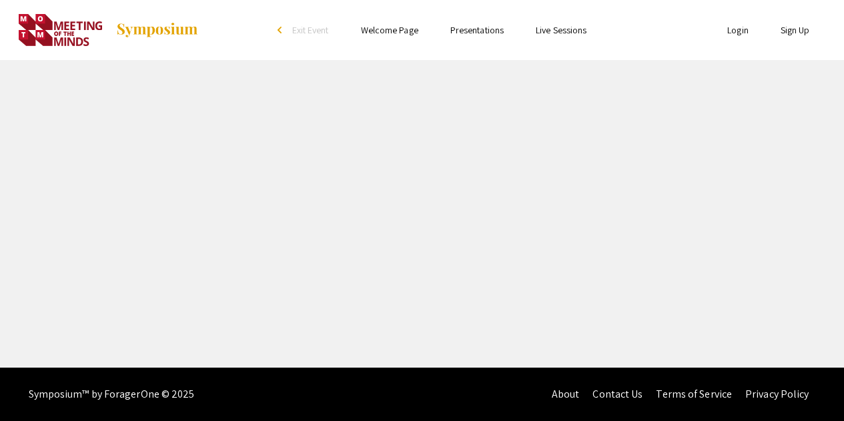
select select "custom"
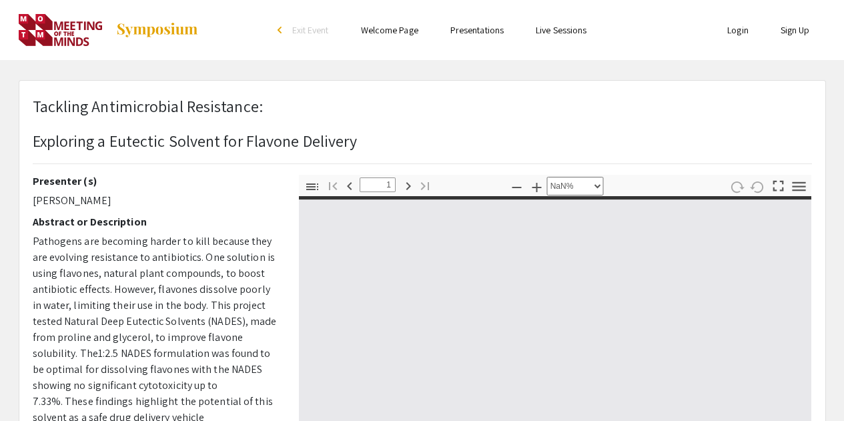
type input "0"
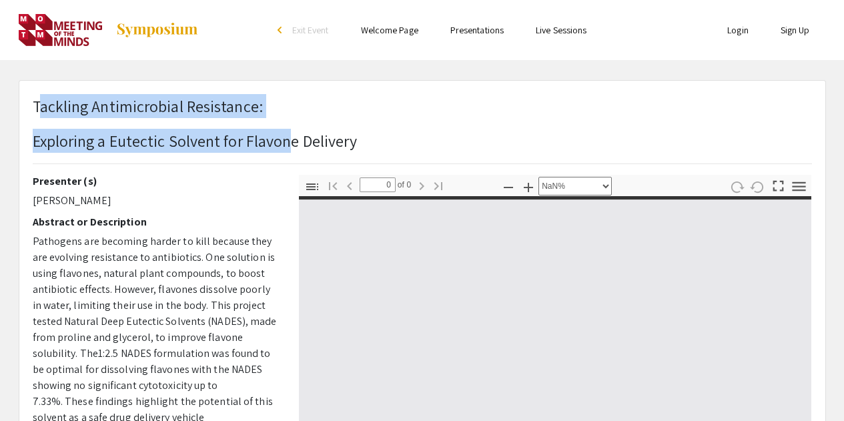
select select "auto"
type input "1"
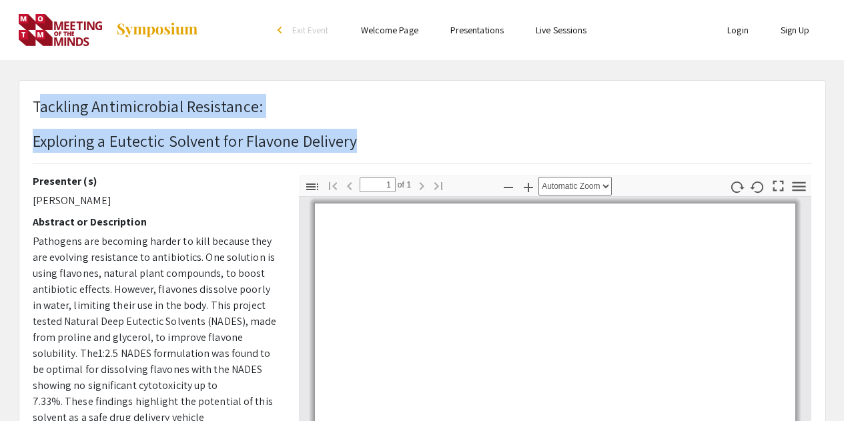
drag, startPoint x: 38, startPoint y: 107, endPoint x: 365, endPoint y: 127, distance: 327.7
click at [365, 127] on div "Tackling Antimicrobial Resistance: Exploring a Eutectic Solvent for Flavone Del…" at bounding box center [423, 134] width 800 height 81
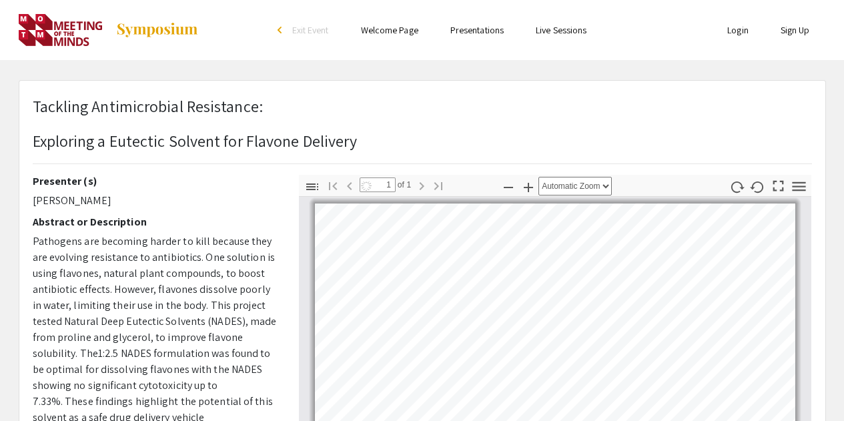
click at [364, 139] on div "Tackling Antimicrobial Resistance: Exploring a Eutectic Solvent for Flavone Del…" at bounding box center [423, 134] width 800 height 81
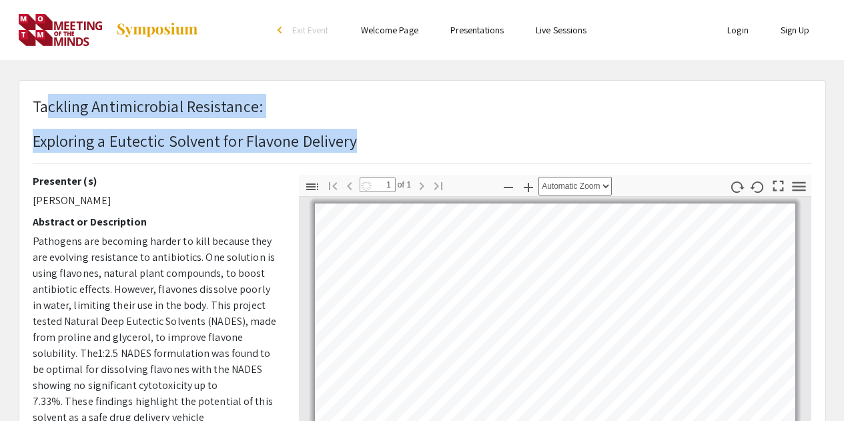
select select "auto"
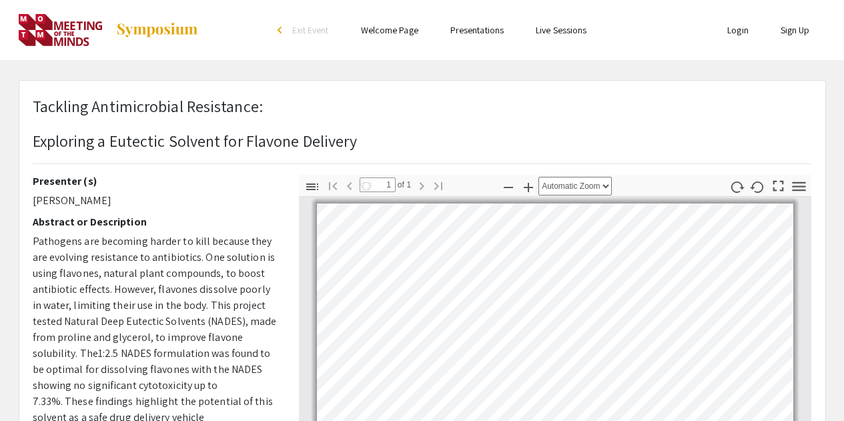
drag, startPoint x: 364, startPoint y: 139, endPoint x: 29, endPoint y: 101, distance: 337.3
click at [29, 101] on div "Tackling Antimicrobial Resistance: Exploring a Eutectic Solvent for Flavone Del…" at bounding box center [423, 134] width 800 height 81
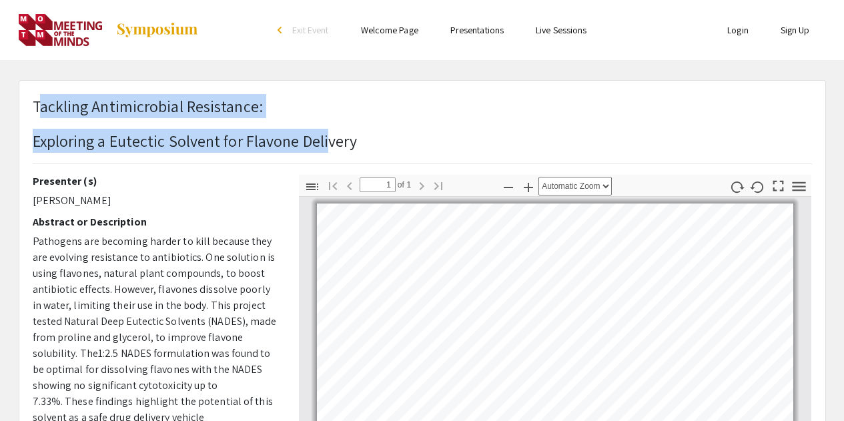
drag, startPoint x: 37, startPoint y: 102, endPoint x: 328, endPoint y: 132, distance: 292.5
click at [328, 132] on h1 "Tackling Antimicrobial Resistance: Exploring a Eutectic Solvent for Flavone Del…" at bounding box center [195, 123] width 325 height 59
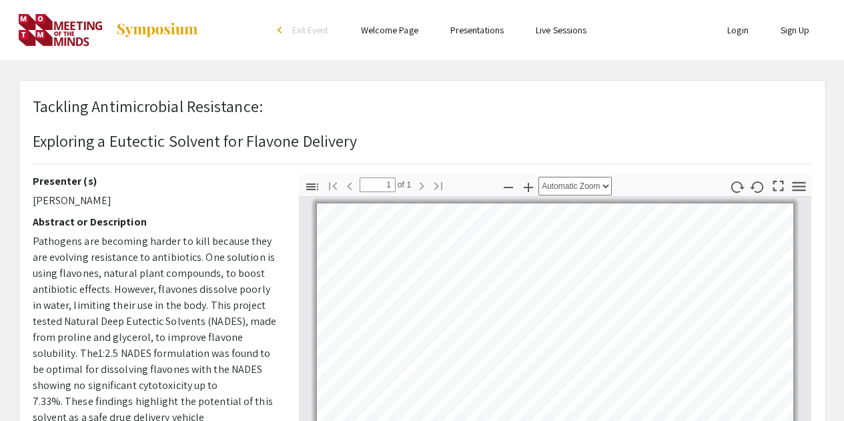
click at [359, 141] on div "Tackling Antimicrobial Resistance: Exploring a Eutectic Solvent for Flavone Del…" at bounding box center [423, 134] width 800 height 81
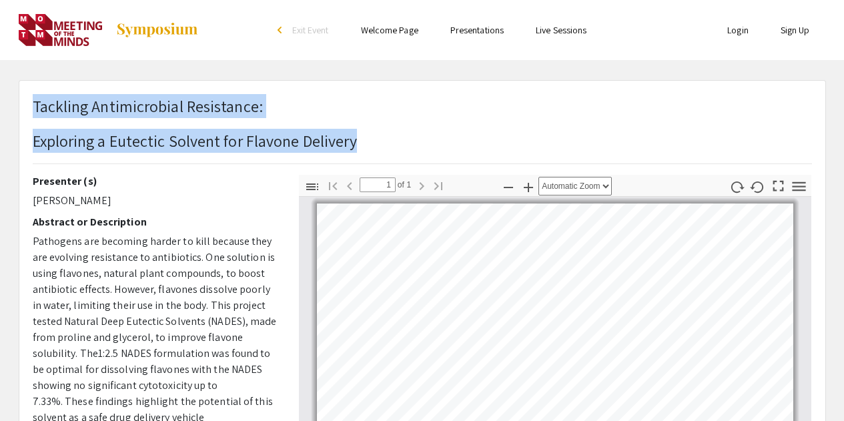
drag, startPoint x: 344, startPoint y: 144, endPoint x: 34, endPoint y: 105, distance: 312.7
click at [34, 105] on div "Tackling Antimicrobial Resistance: Exploring a Eutectic Solvent for Flavone Del…" at bounding box center [423, 134] width 800 height 81
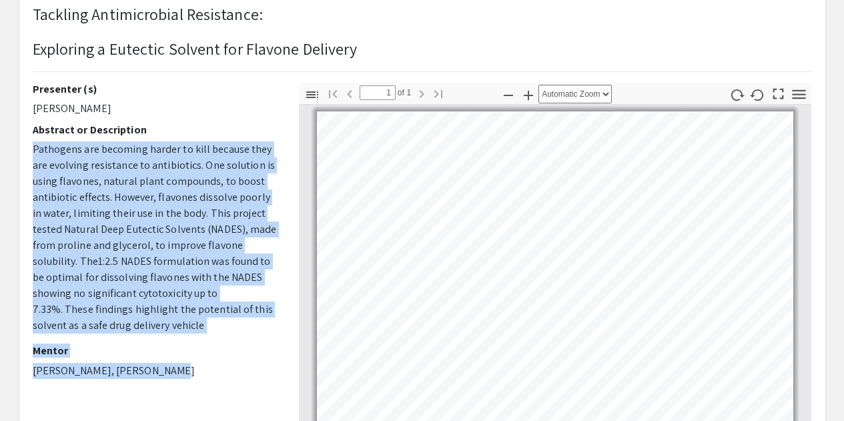
scroll to position [144, 0]
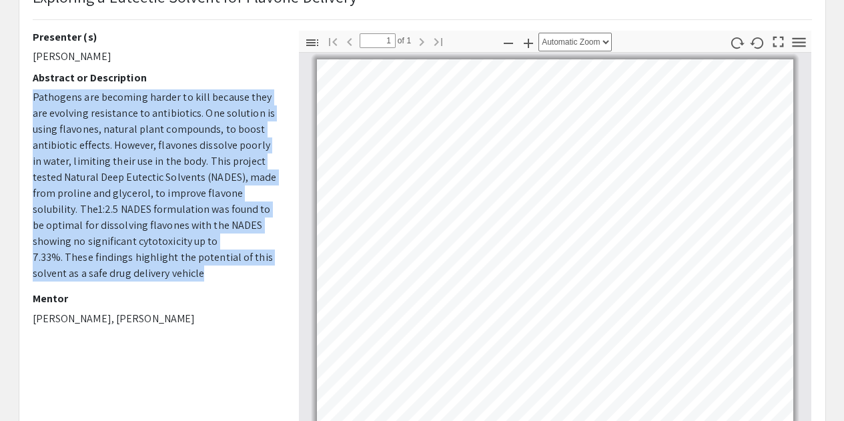
drag, startPoint x: 34, startPoint y: 239, endPoint x: 186, endPoint y: 270, distance: 155.4
click at [186, 270] on p "Pathogens are becoming harder to kill because they are evolving resistance to a…" at bounding box center [156, 185] width 246 height 192
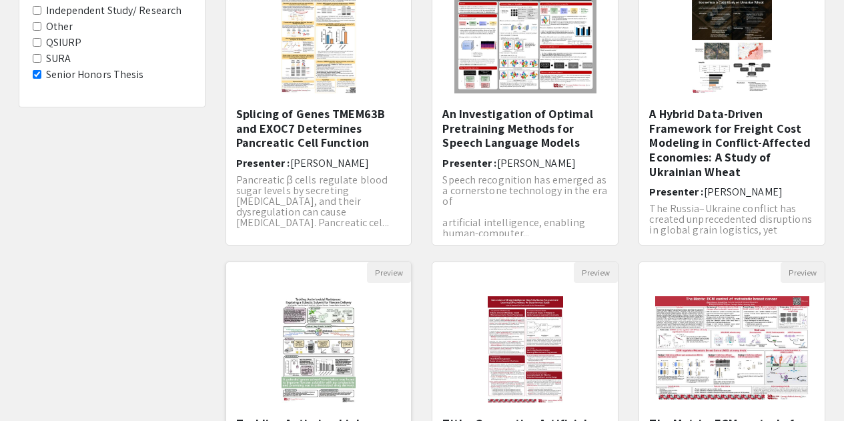
scroll to position [134, 0]
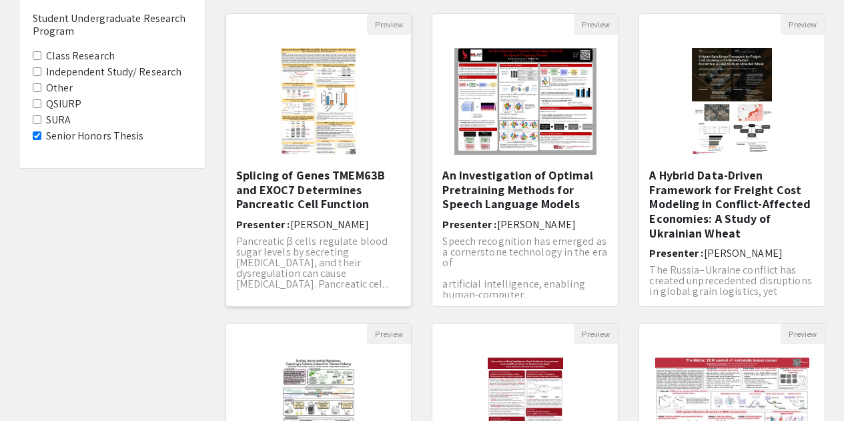
click at [339, 196] on h5 "Splicing of Genes TMEM63B and EXOC7 Determines Pancreatic Cell Function" at bounding box center [319, 189] width 166 height 43
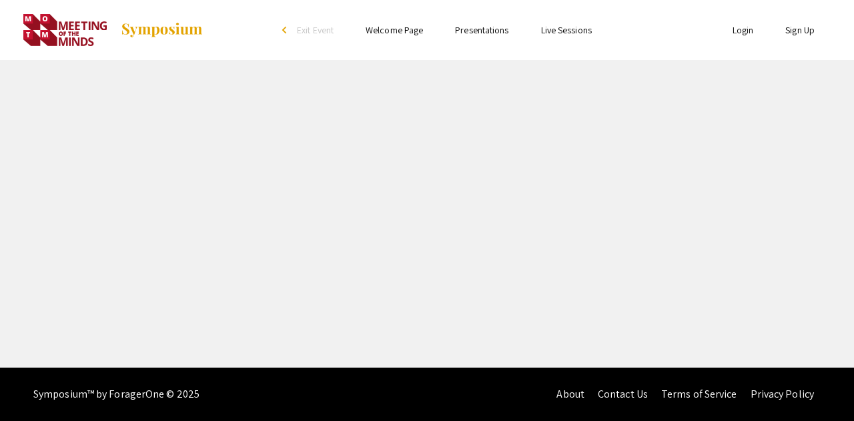
select select "custom"
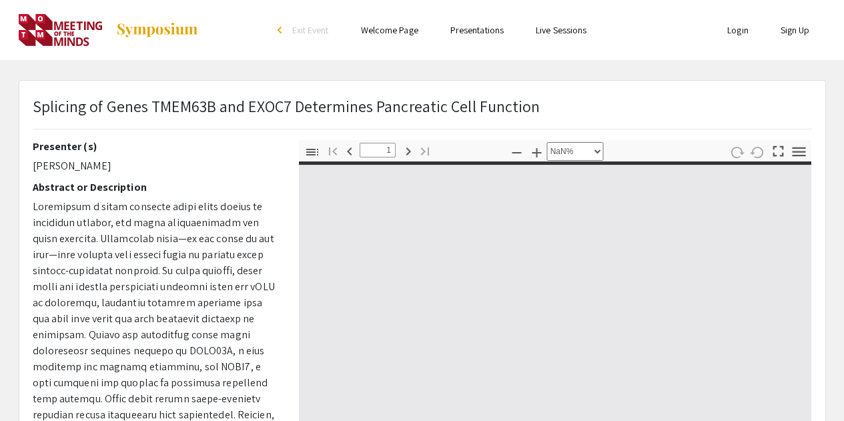
type input "0"
select select "auto"
type input "1"
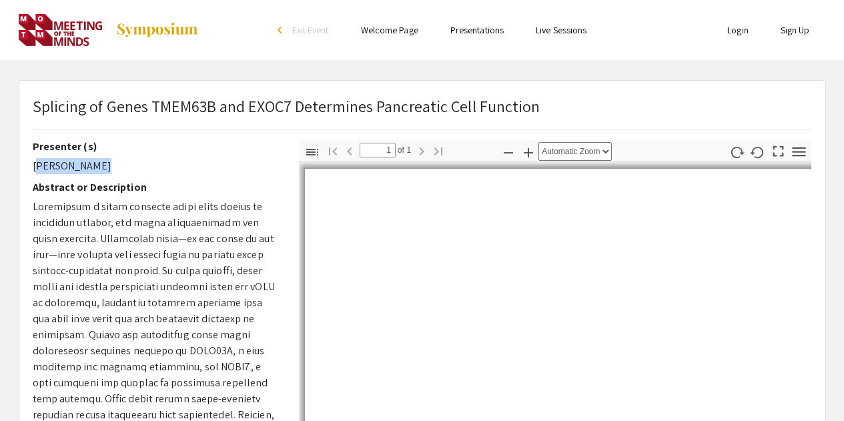
drag, startPoint x: 85, startPoint y: 169, endPoint x: 33, endPoint y: 168, distance: 51.4
click at [33, 168] on p "[PERSON_NAME]" at bounding box center [156, 166] width 246 height 16
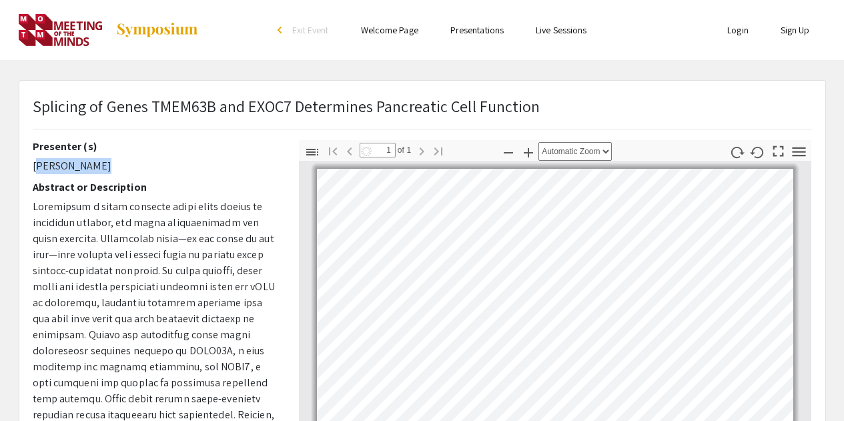
select select "auto"
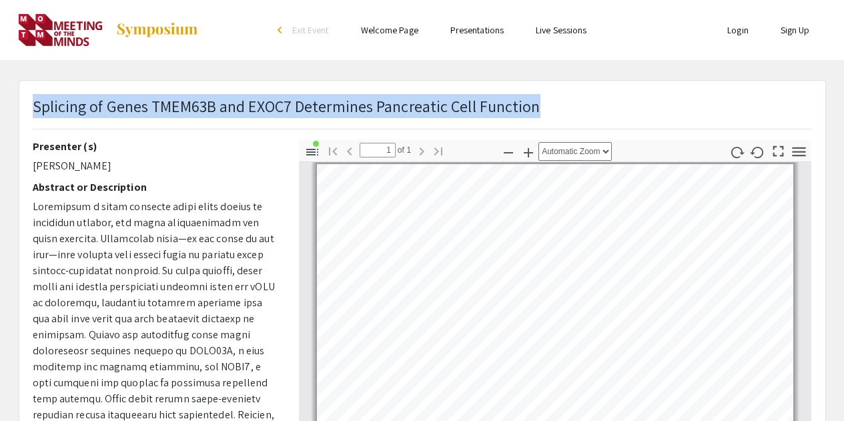
drag, startPoint x: 33, startPoint y: 111, endPoint x: 541, endPoint y: 102, distance: 508.1
click at [541, 102] on div "Splicing of Genes TMEM63B and EXOC7 Determines Pancreatic Cell Function" at bounding box center [423, 117] width 800 height 46
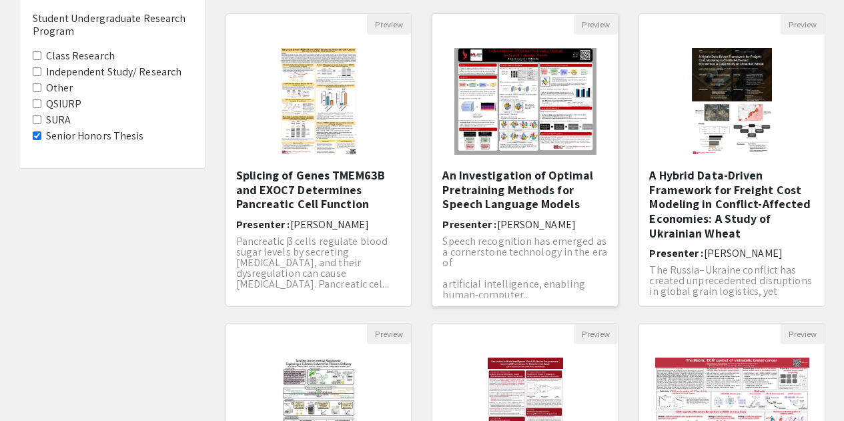
click at [505, 194] on h5 "An Investigation of Optimal Pretraining Methods for Speech Language Models" at bounding box center [526, 189] width 166 height 43
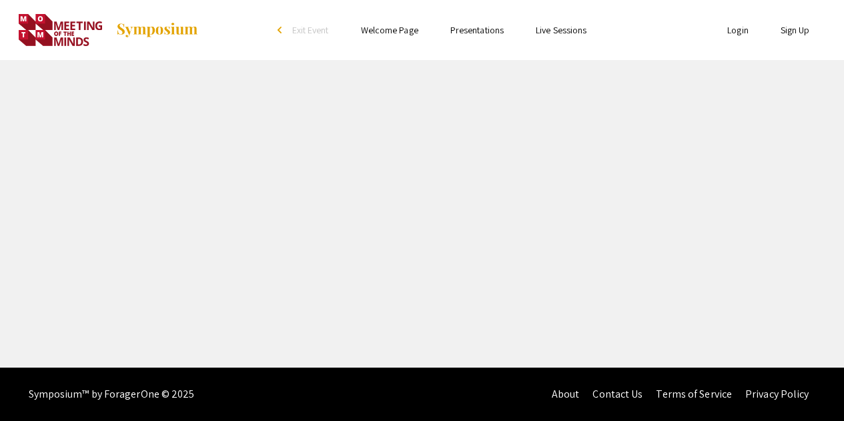
select select "custom"
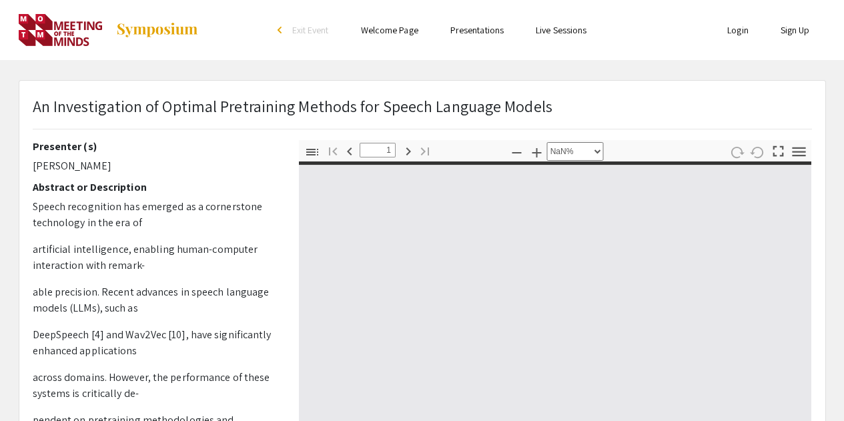
type input "0"
select select "auto"
type input "1"
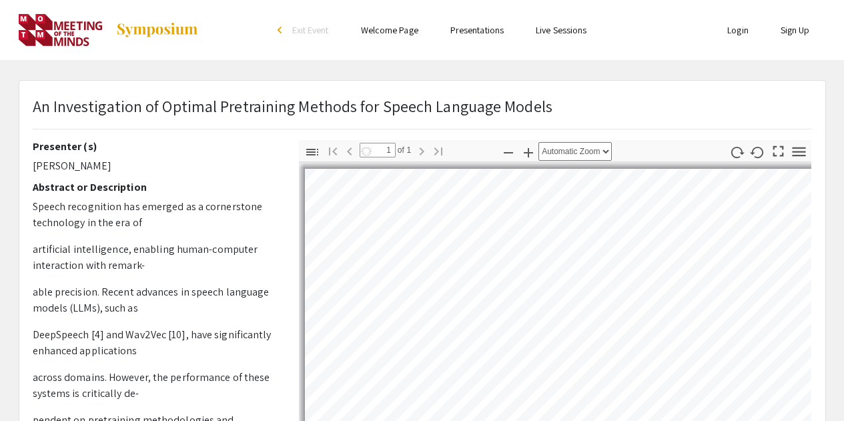
select select "auto"
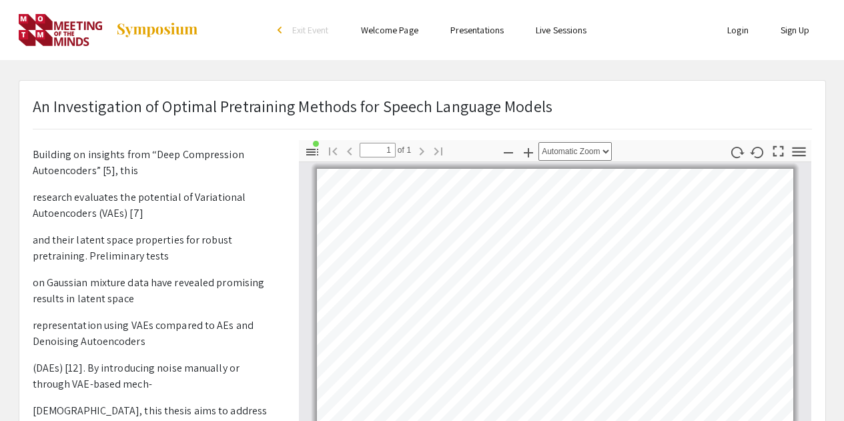
scroll to position [868, 0]
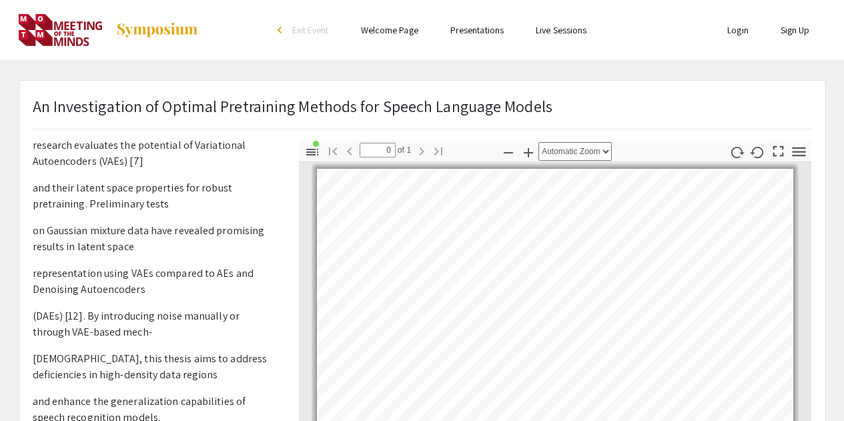
scroll to position [134, 0]
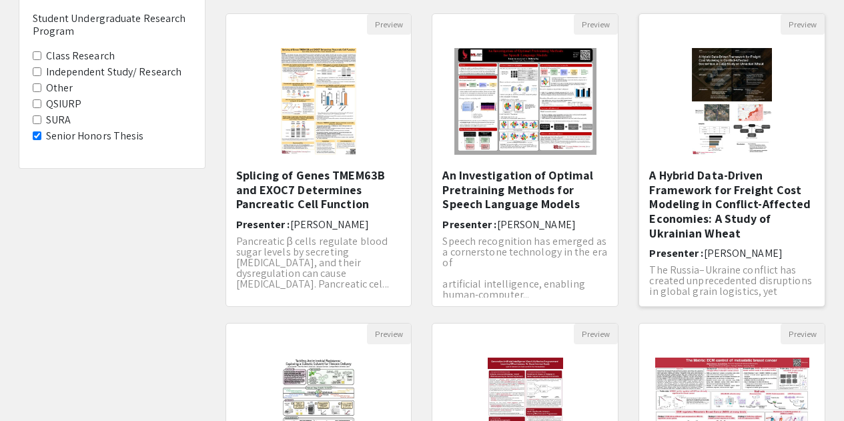
click at [718, 182] on h5 "A Hybrid Data-Driven Framework for Freight Cost Modeling in Conflict-Affected E…" at bounding box center [733, 204] width 166 height 72
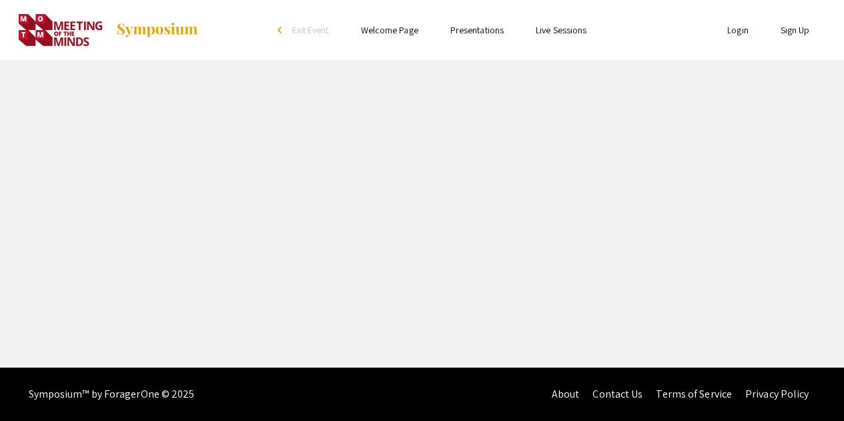
select select "custom"
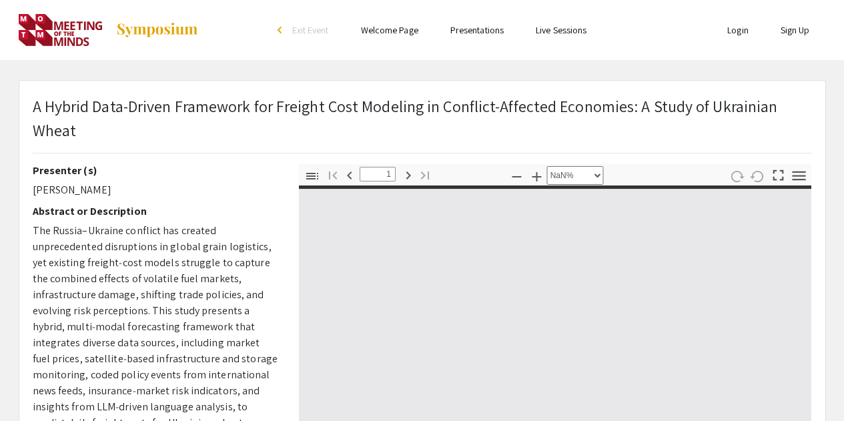
type input "0"
select select "custom"
type input "1"
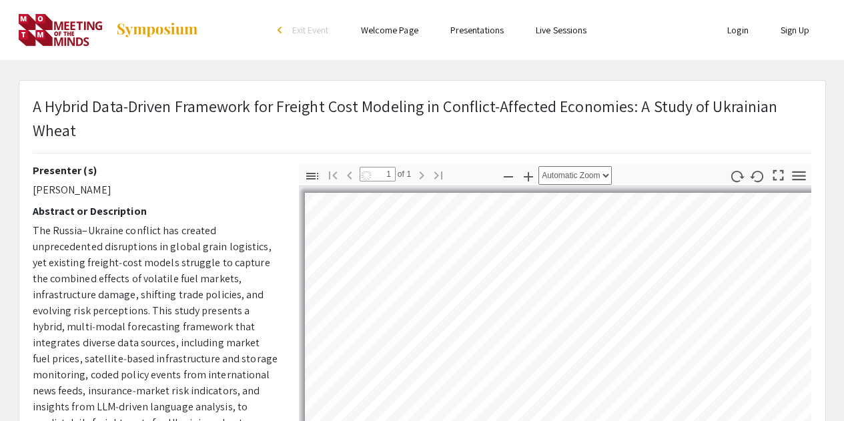
select select "auto"
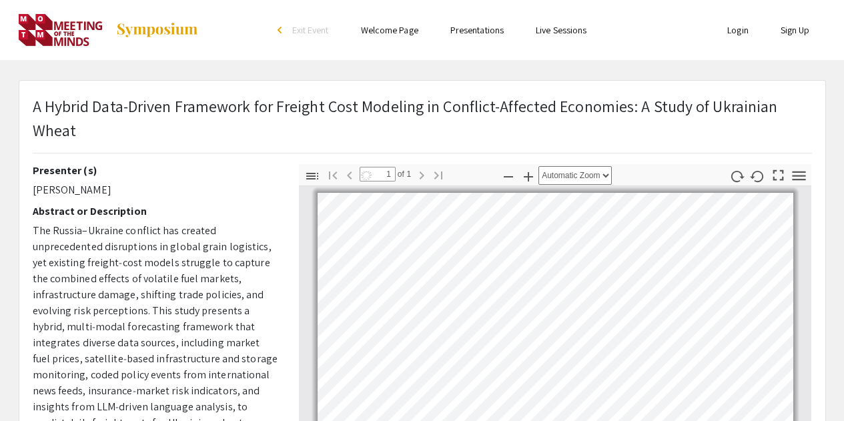
scroll to position [5, 0]
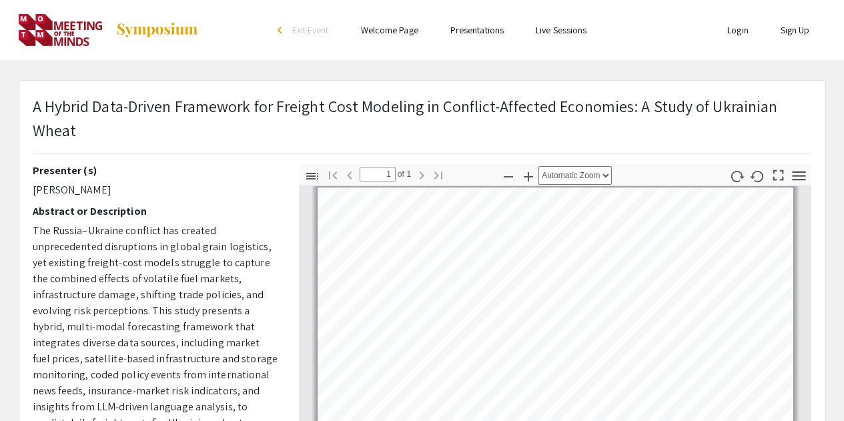
drag, startPoint x: 33, startPoint y: 191, endPoint x: 113, endPoint y: 190, distance: 79.4
click at [113, 190] on p "[PERSON_NAME]" at bounding box center [156, 190] width 246 height 16
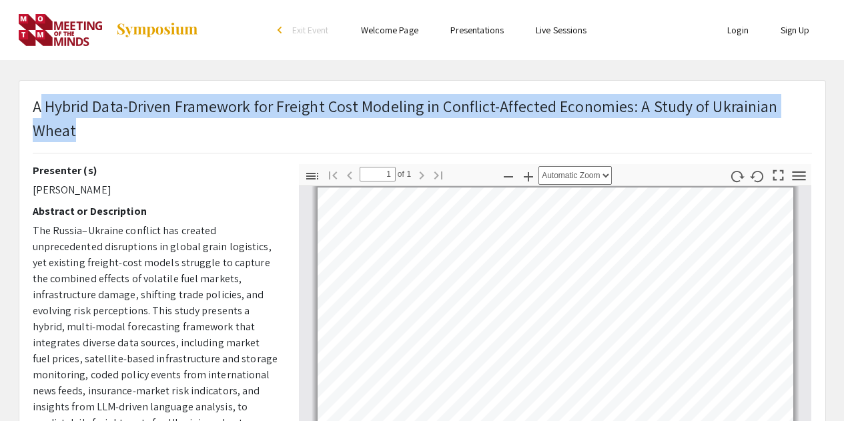
drag, startPoint x: 37, startPoint y: 107, endPoint x: 121, endPoint y: 123, distance: 85.7
click at [121, 123] on p "A Hybrid Data-Driven Framework for Freight Cost Modeling in Conflict-Affected E…" at bounding box center [423, 118] width 780 height 48
click at [40, 110] on p "A Hybrid Data-Driven Framework for Freight Cost Modeling in Conflict-Affected E…" at bounding box center [423, 118] width 780 height 48
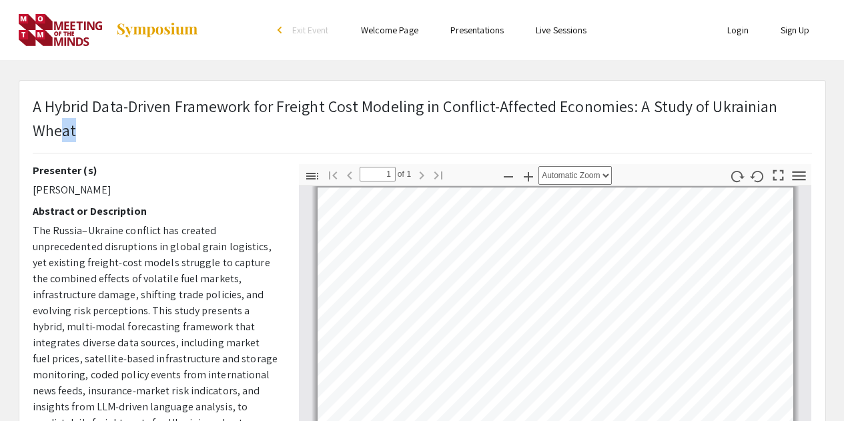
drag, startPoint x: 29, startPoint y: 107, endPoint x: 60, endPoint y: 120, distance: 33.5
click at [60, 120] on div "A Hybrid Data-Driven Framework for Freight Cost Modeling in Conflict-Affected E…" at bounding box center [423, 129] width 800 height 70
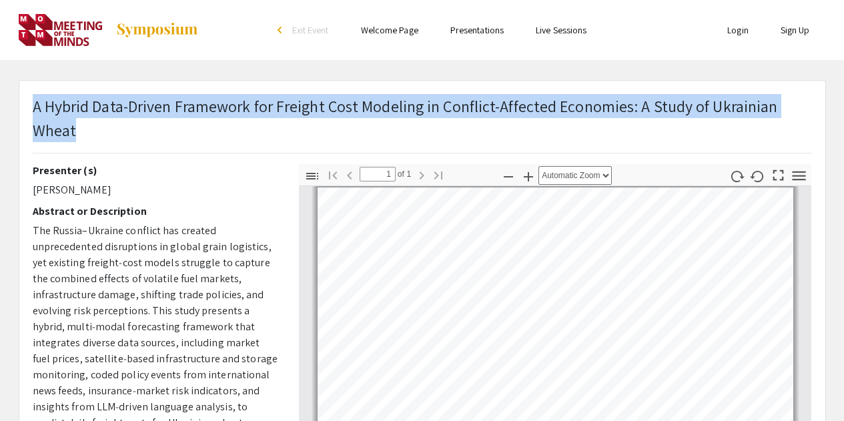
drag, startPoint x: 35, startPoint y: 109, endPoint x: 79, endPoint y: 134, distance: 50.2
click at [79, 134] on p "A Hybrid Data-Driven Framework for Freight Cost Modeling in Conflict-Affected E…" at bounding box center [423, 118] width 780 height 48
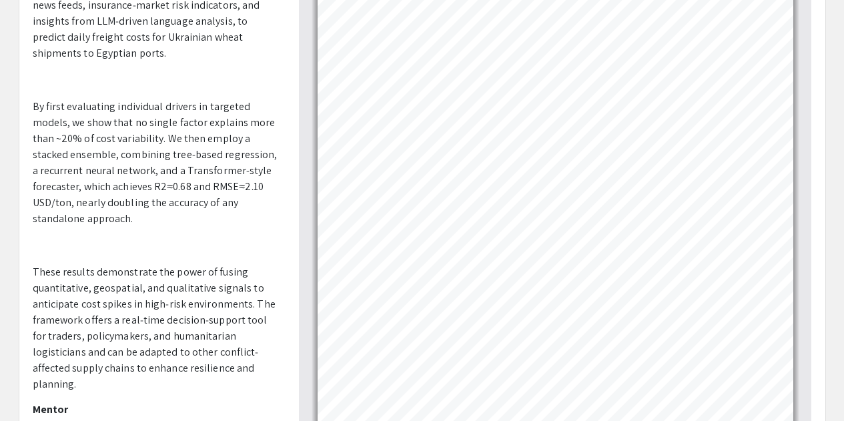
scroll to position [431, 0]
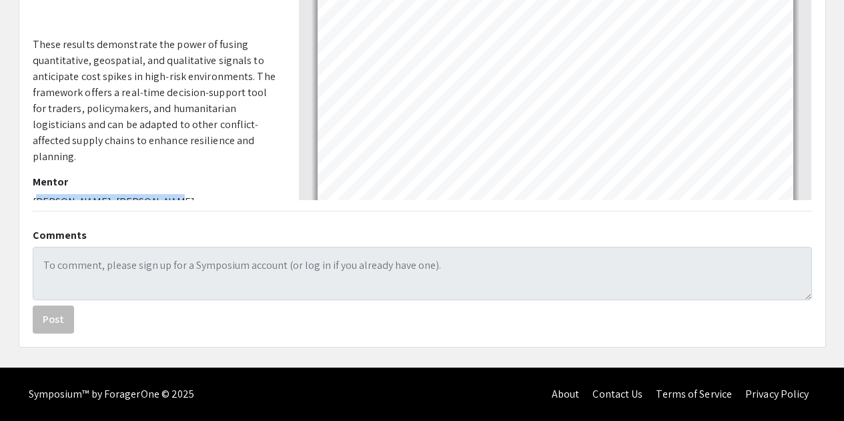
drag, startPoint x: 182, startPoint y: 180, endPoint x: 37, endPoint y: 194, distance: 145.5
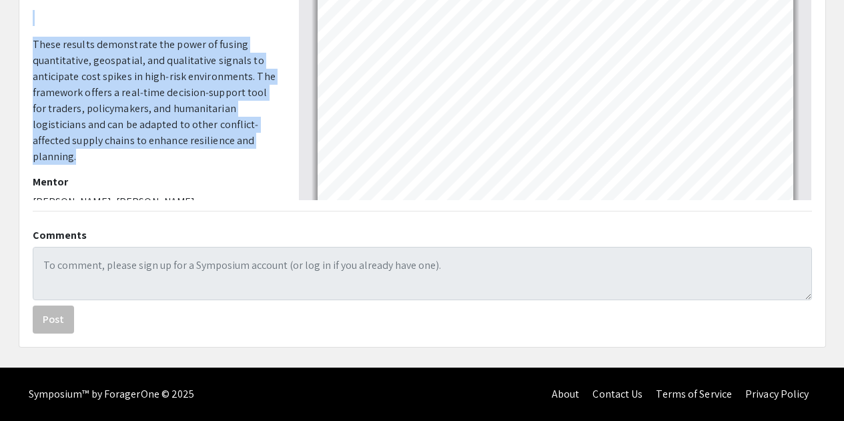
drag, startPoint x: 34, startPoint y: 134, endPoint x: 230, endPoint y: 134, distance: 196.3
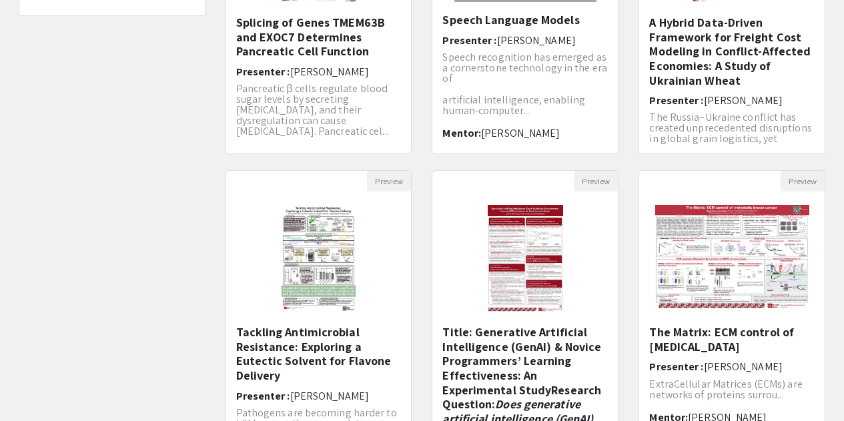
scroll to position [401, 0]
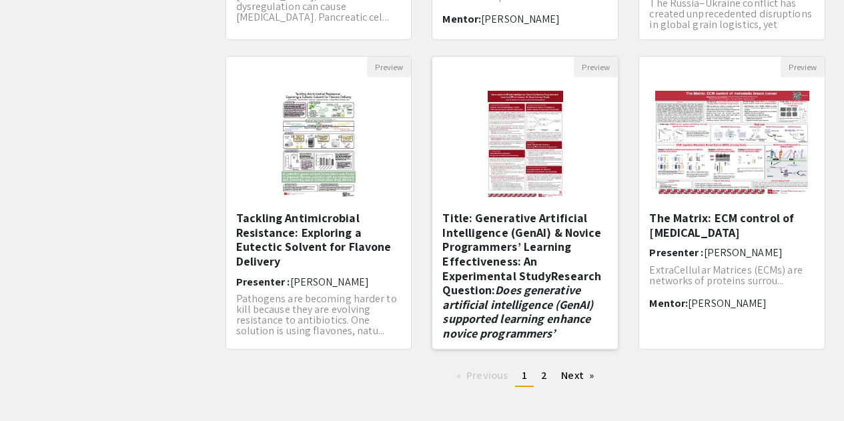
click at [507, 262] on h5 "Title: Generative Artificial Intelligence (GenAI) & Novice Programmers’ Learnin…" at bounding box center [526, 290] width 166 height 159
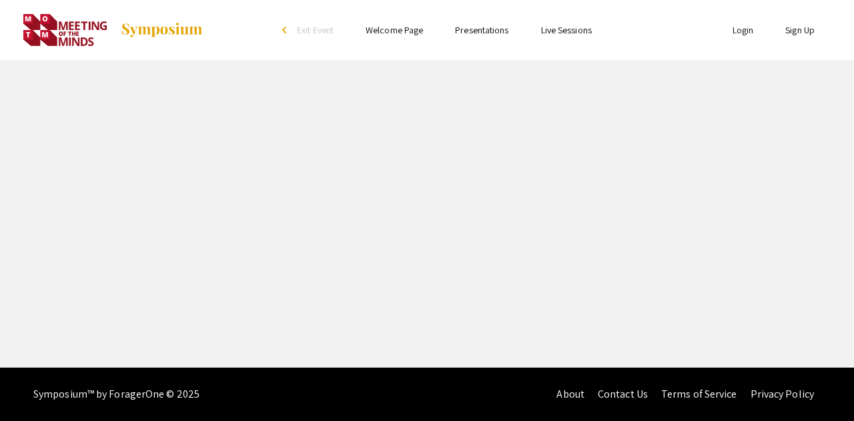
select select "custom"
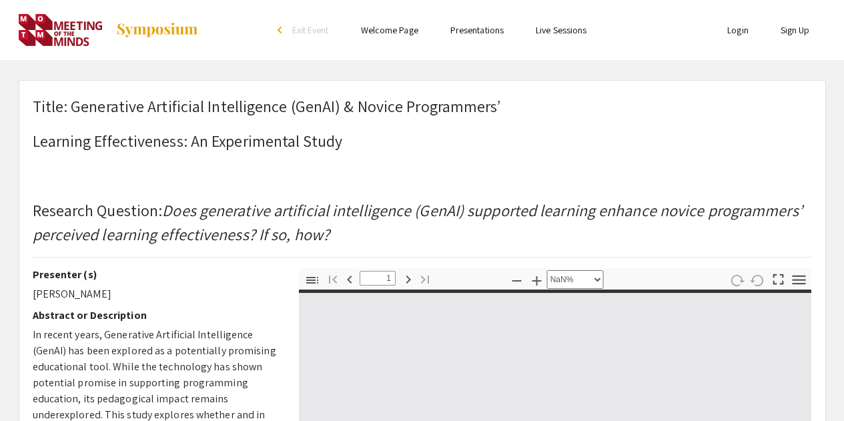
type input "0"
select select "custom"
type input "1"
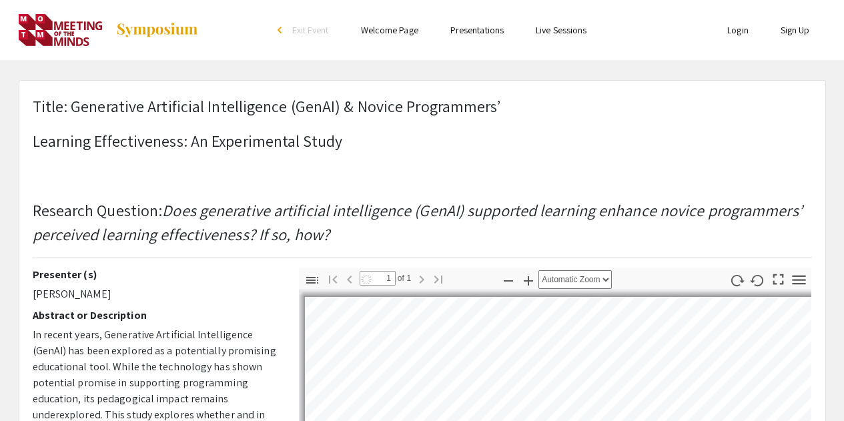
select select "auto"
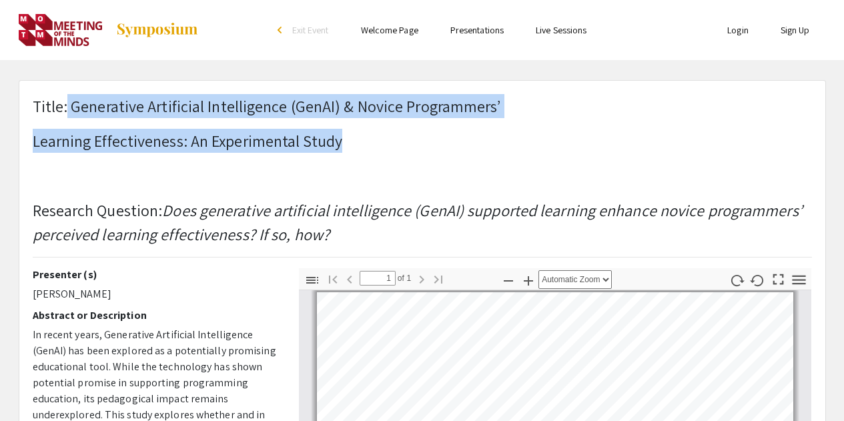
drag, startPoint x: 67, startPoint y: 107, endPoint x: 353, endPoint y: 143, distance: 288.0
click at [353, 143] on h1 "Title: Generative Artificial Intelligence (GenAI) & Novice Programmers’ Learnin…" at bounding box center [423, 170] width 780 height 152
drag, startPoint x: 39, startPoint y: 296, endPoint x: 104, endPoint y: 297, distance: 65.4
click at [104, 297] on p "[PERSON_NAME]" at bounding box center [156, 294] width 246 height 16
drag, startPoint x: 130, startPoint y: 297, endPoint x: 27, endPoint y: 300, distance: 102.8
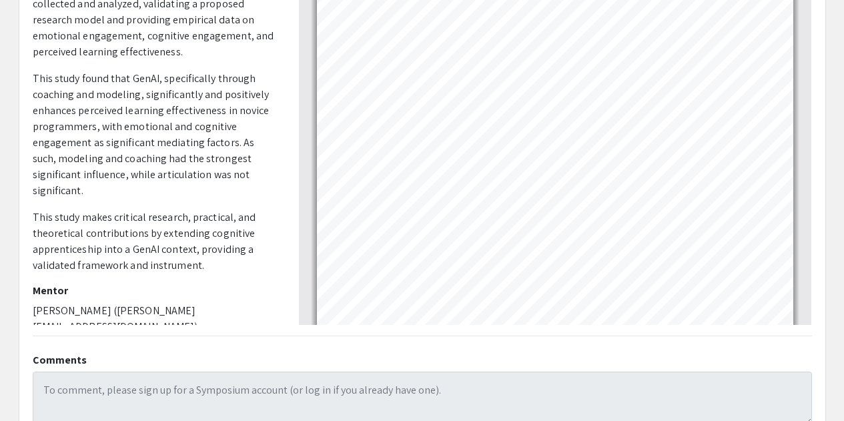
scroll to position [534, 0]
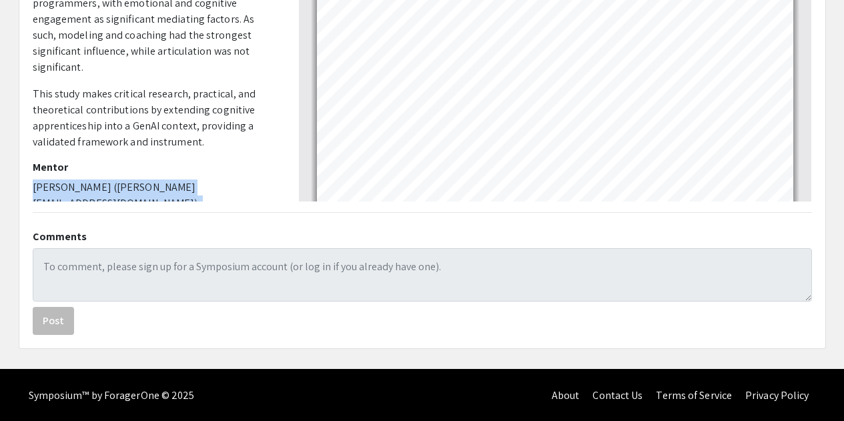
drag, startPoint x: 33, startPoint y: 174, endPoint x: 204, endPoint y: 185, distance: 170.6
click at [204, 185] on p "[PERSON_NAME] ([PERSON_NAME][EMAIL_ADDRESS][DOMAIN_NAME]), [PERSON_NAME] (Nui) …" at bounding box center [156, 212] width 246 height 64
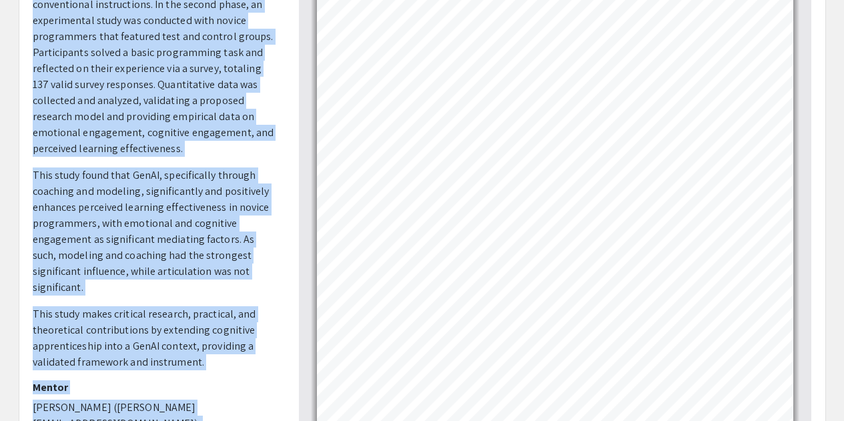
scroll to position [371, 0]
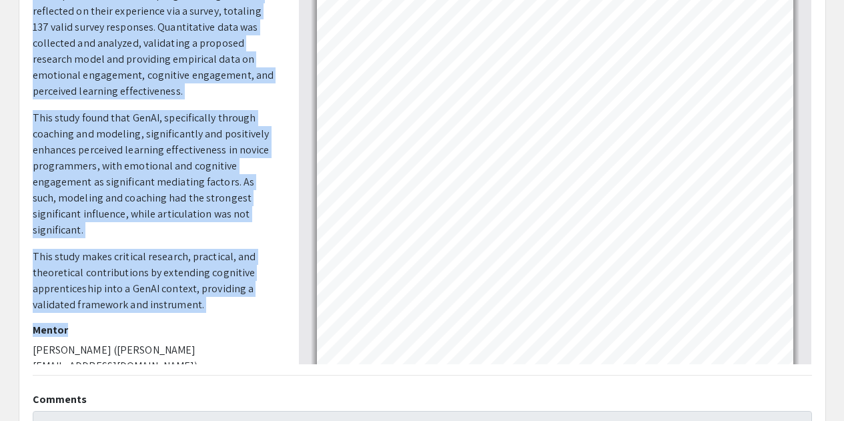
drag, startPoint x: 35, startPoint y: 69, endPoint x: 220, endPoint y: 300, distance: 295.8
click at [220, 300] on div "Presenter (s) [PERSON_NAME] Abstract or Description In recent years, Generative…" at bounding box center [156, 130] width 246 height 467
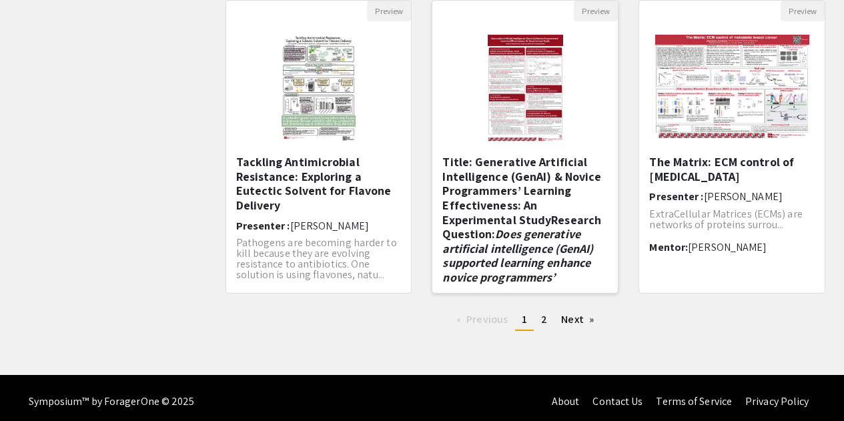
scroll to position [464, 0]
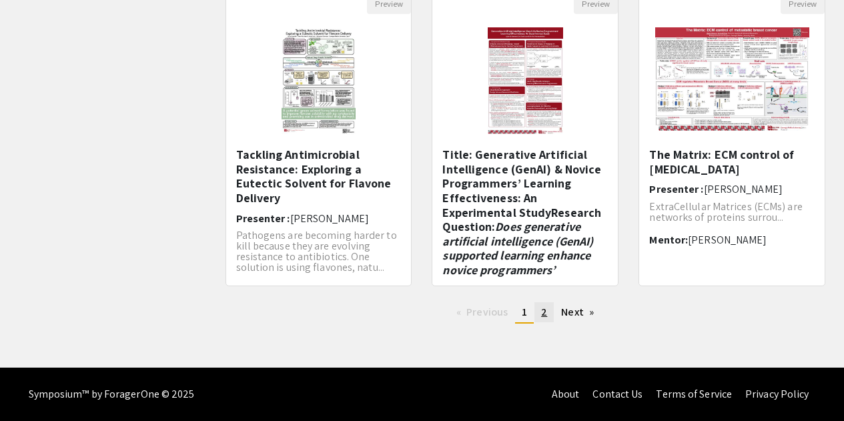
click at [542, 314] on span "2" at bounding box center [544, 312] width 6 height 14
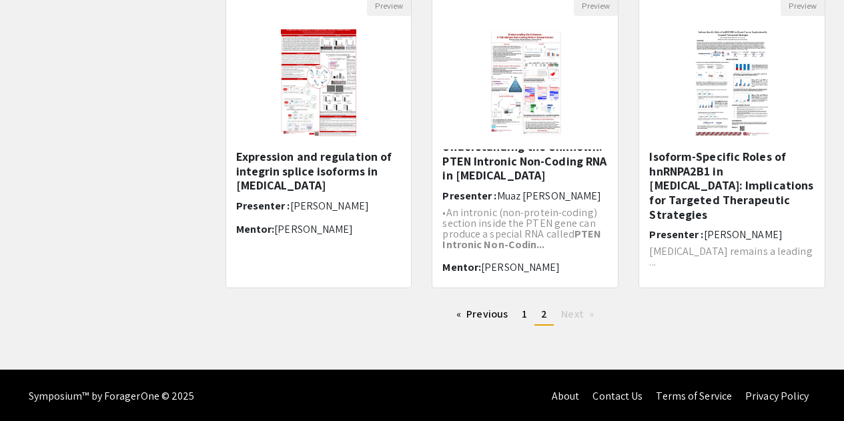
scroll to position [464, 0]
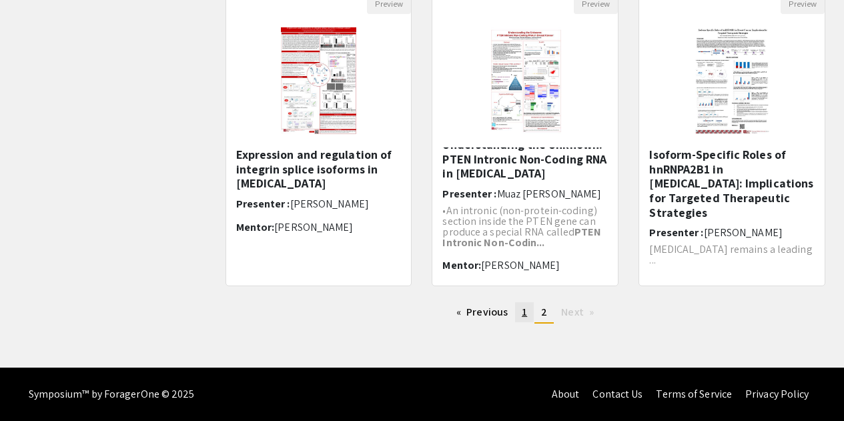
click at [524, 310] on span "1" at bounding box center [524, 312] width 5 height 14
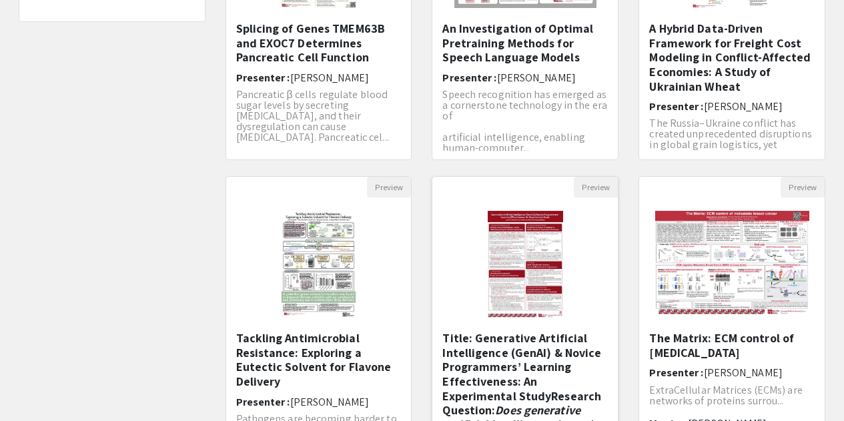
scroll to position [401, 0]
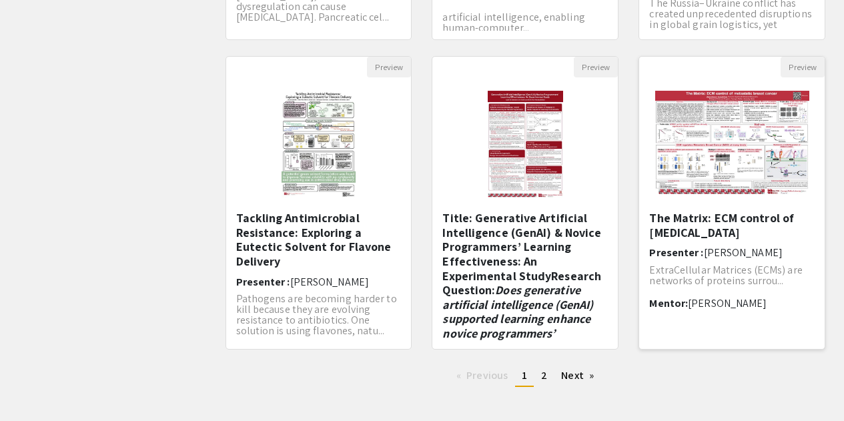
click at [711, 270] on span "ExtraCellular Matrices (ECMs) are networks of proteins surrou..." at bounding box center [726, 275] width 153 height 25
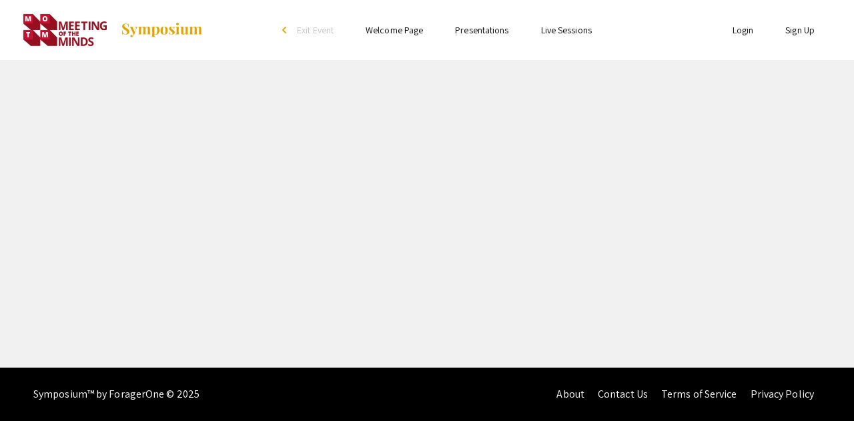
select select "custom"
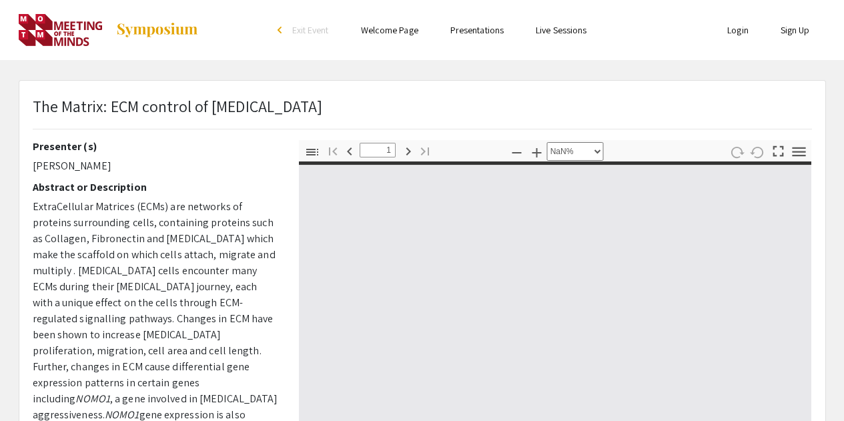
type input "0"
select select "custom"
drag, startPoint x: 36, startPoint y: 170, endPoint x: 101, endPoint y: 160, distance: 65.5
click at [101, 160] on p "[PERSON_NAME]" at bounding box center [156, 166] width 246 height 16
type input "1"
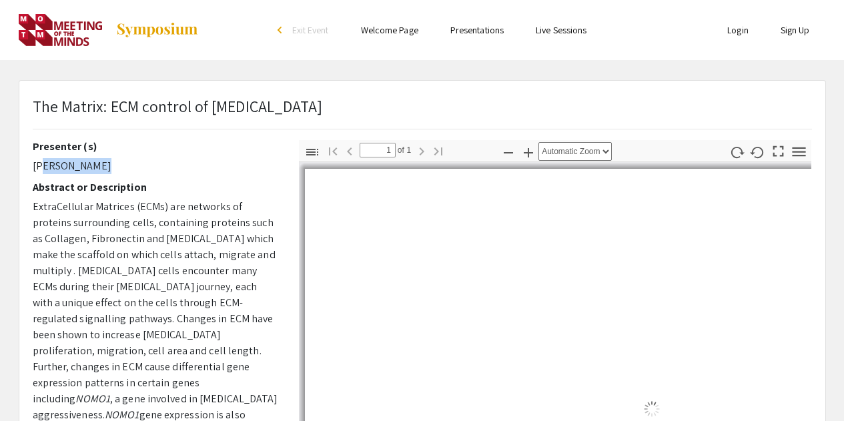
click at [101, 165] on p "[PERSON_NAME]" at bounding box center [156, 166] width 246 height 16
select select "auto"
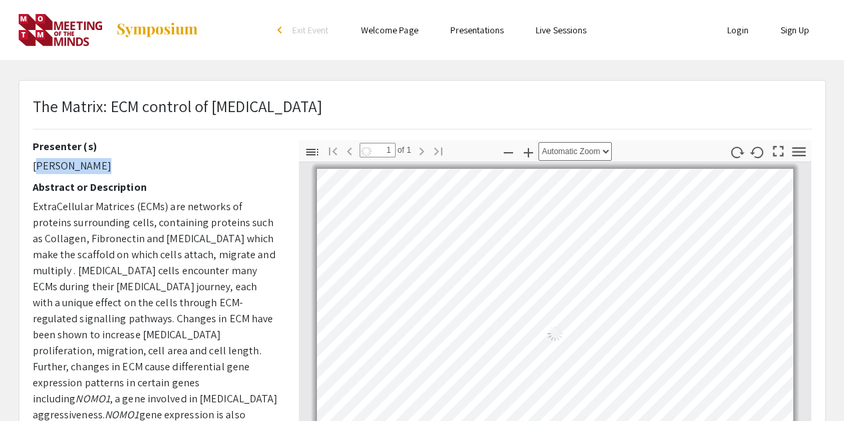
drag, startPoint x: 98, startPoint y: 170, endPoint x: 33, endPoint y: 174, distance: 64.9
click at [33, 174] on p "[PERSON_NAME]" at bounding box center [156, 166] width 246 height 16
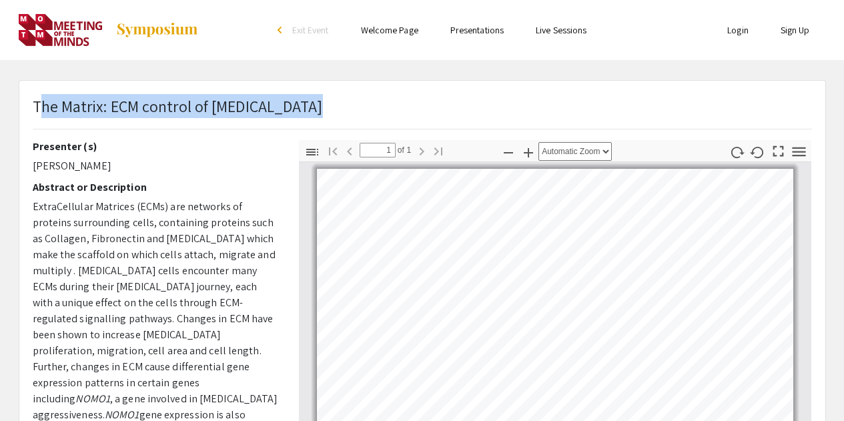
drag, startPoint x: 37, startPoint y: 108, endPoint x: 389, endPoint y: 111, distance: 352.5
click at [389, 111] on div "The Matrix: ECM control of [MEDICAL_DATA]" at bounding box center [423, 117] width 800 height 46
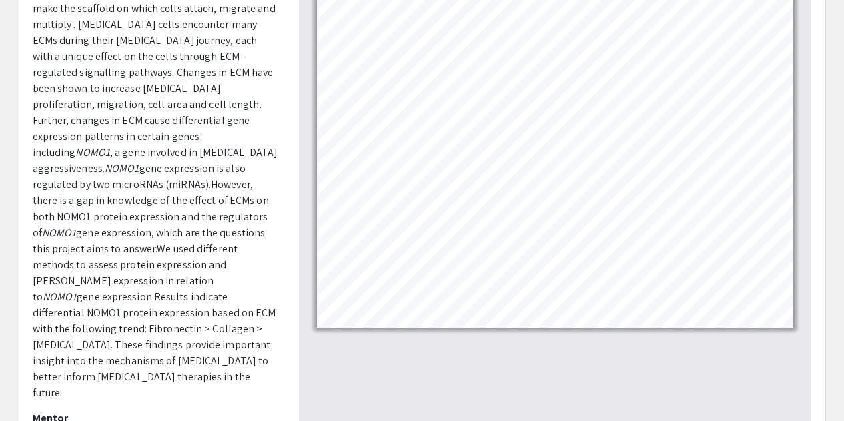
scroll to position [407, 0]
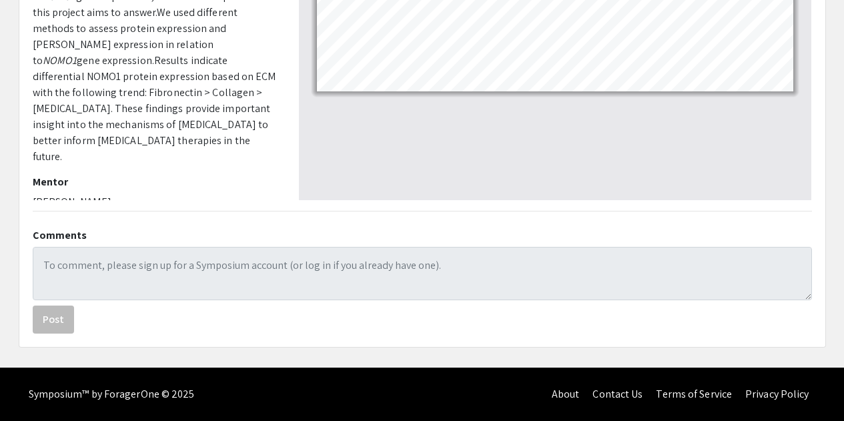
drag, startPoint x: 126, startPoint y: 187, endPoint x: 34, endPoint y: 187, distance: 92.1
click at [34, 194] on p "[PERSON_NAME]" at bounding box center [156, 202] width 246 height 16
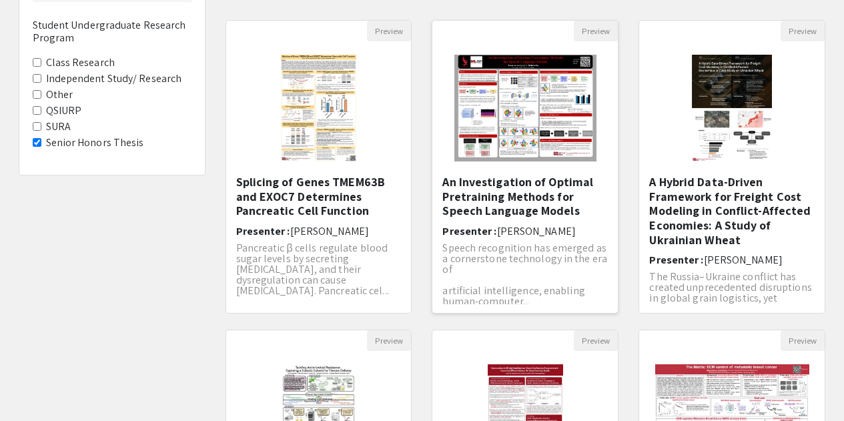
scroll to position [134, 0]
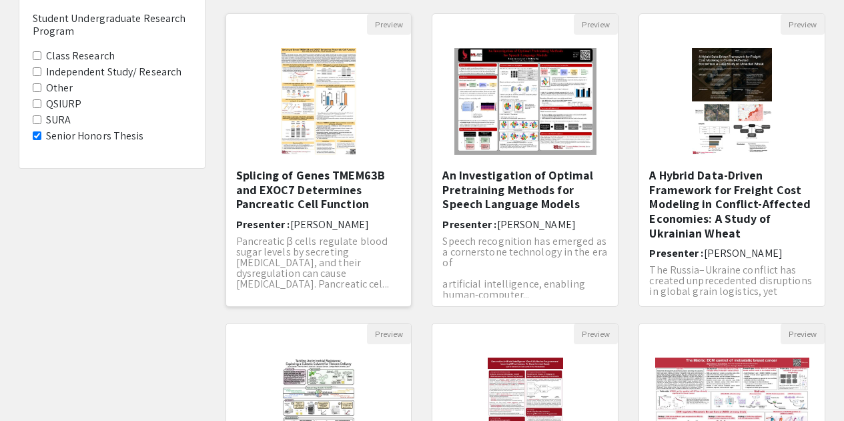
click at [318, 201] on h5 "Splicing of Genes TMEM63B and EXOC7 Determines Pancreatic Cell Function" at bounding box center [319, 189] width 166 height 43
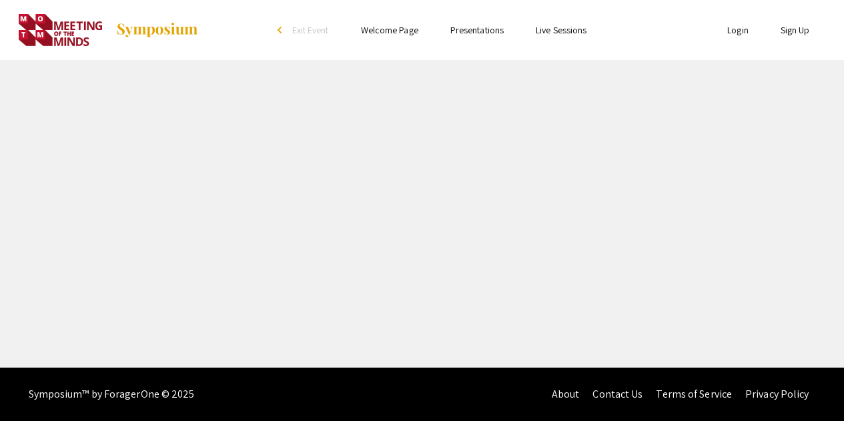
select select "custom"
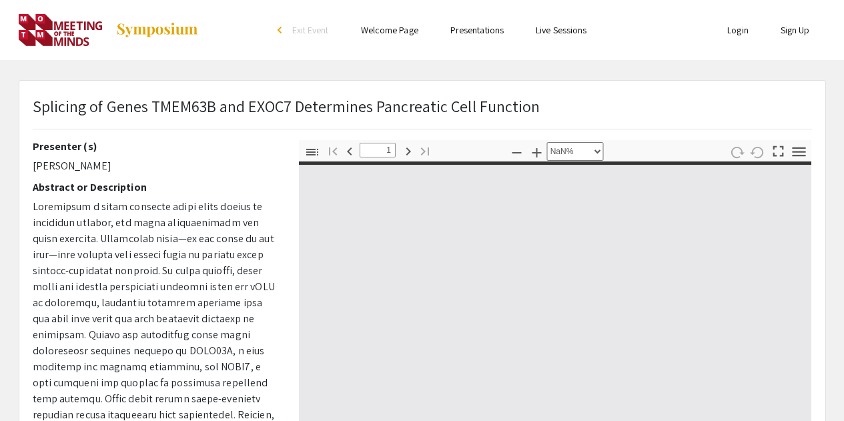
type input "0"
select select "auto"
type input "1"
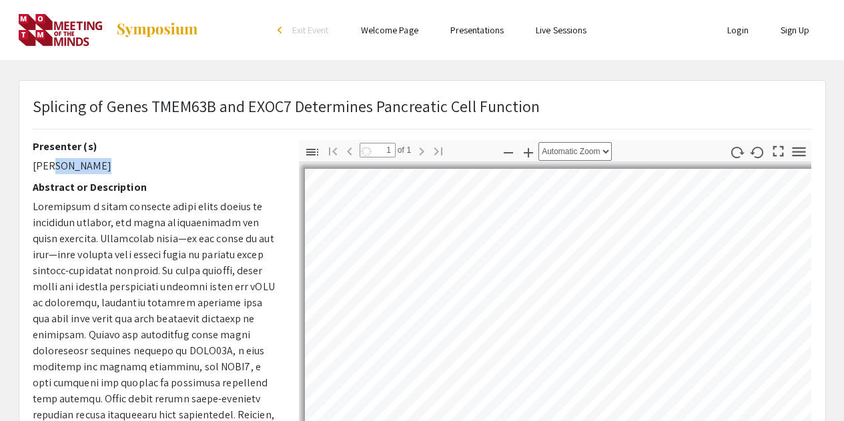
select select "auto"
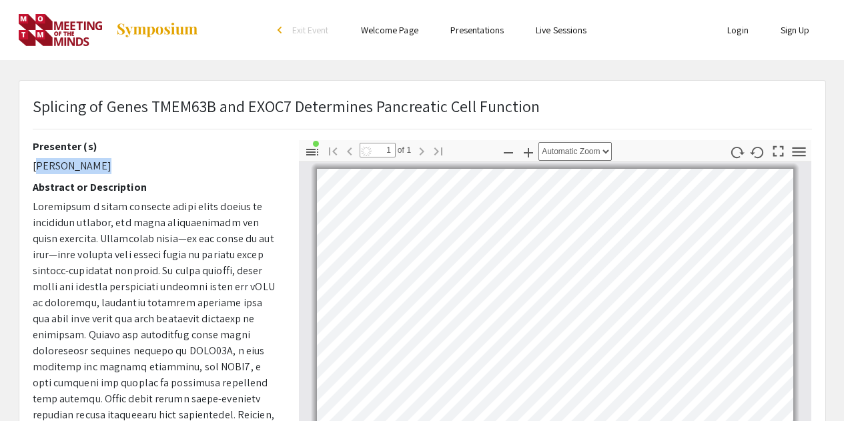
scroll to position [5, 0]
drag, startPoint x: 87, startPoint y: 166, endPoint x: 23, endPoint y: 160, distance: 65.0
click at [23, 160] on div "Presenter (s) [PERSON_NAME] Abstract or Description Mentor [PERSON_NAME], [PERS…" at bounding box center [156, 373] width 266 height 467
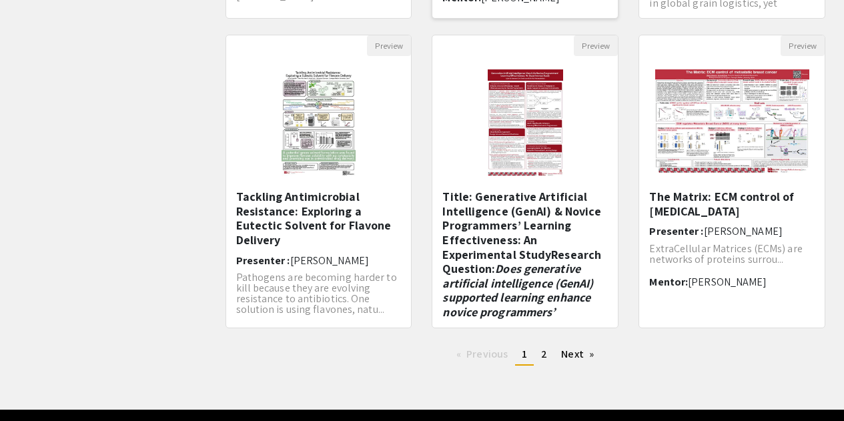
scroll to position [464, 0]
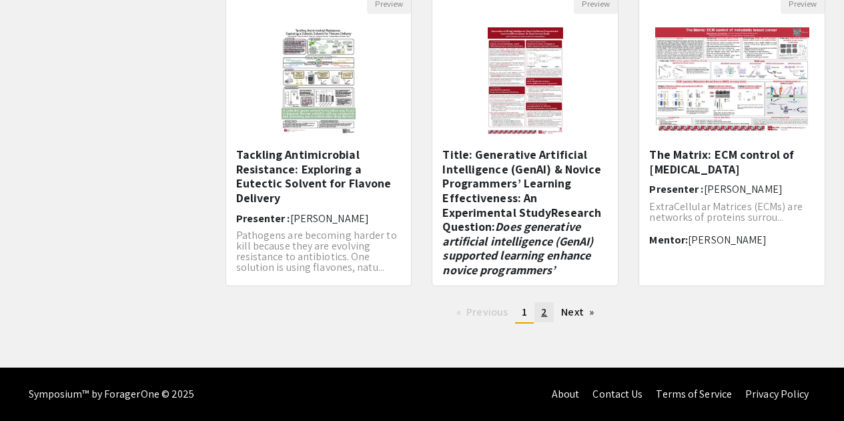
click at [540, 307] on link "page 2" at bounding box center [544, 312] width 19 height 20
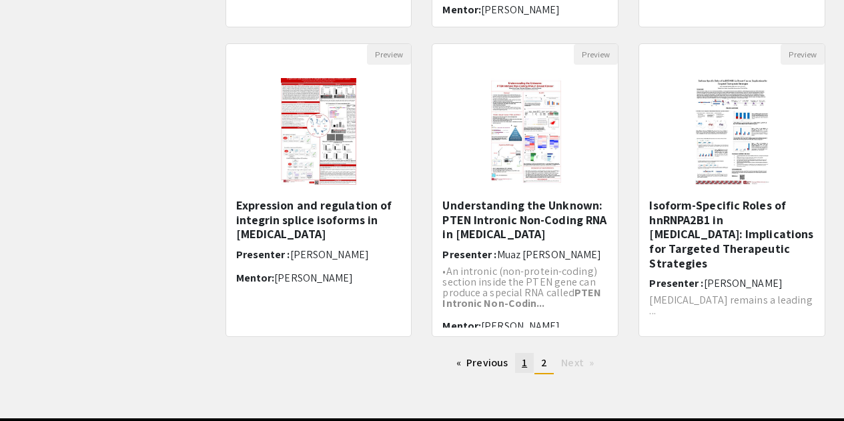
scroll to position [464, 0]
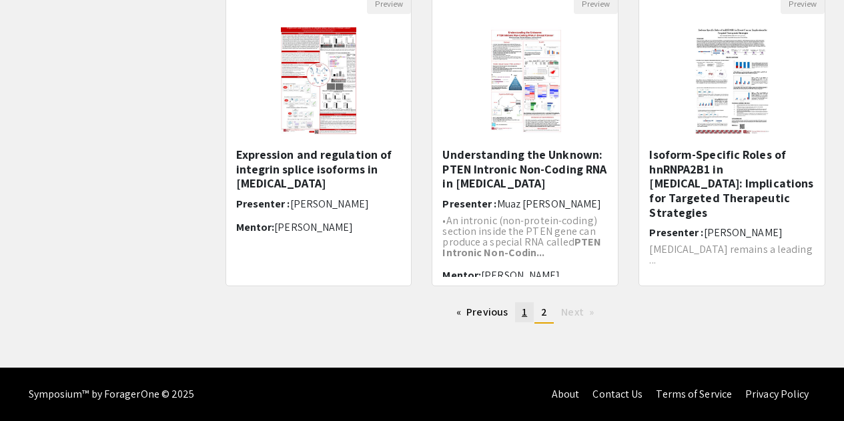
click at [516, 311] on link "page 1" at bounding box center [524, 312] width 19 height 20
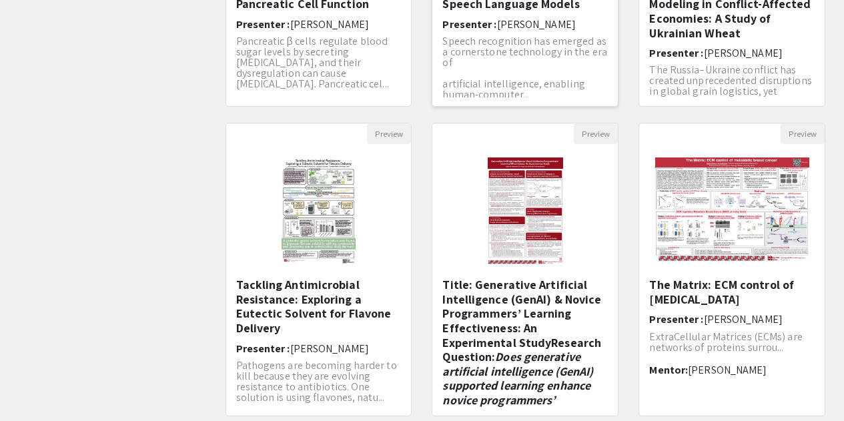
scroll to position [464, 0]
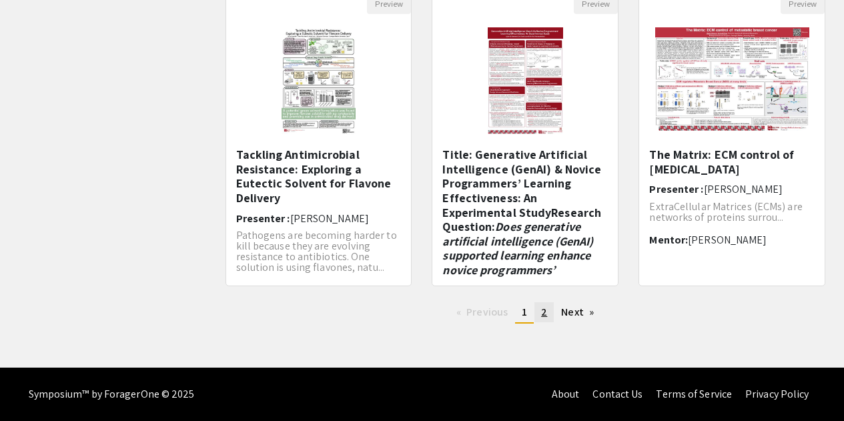
click at [547, 314] on span "2" at bounding box center [544, 312] width 6 height 14
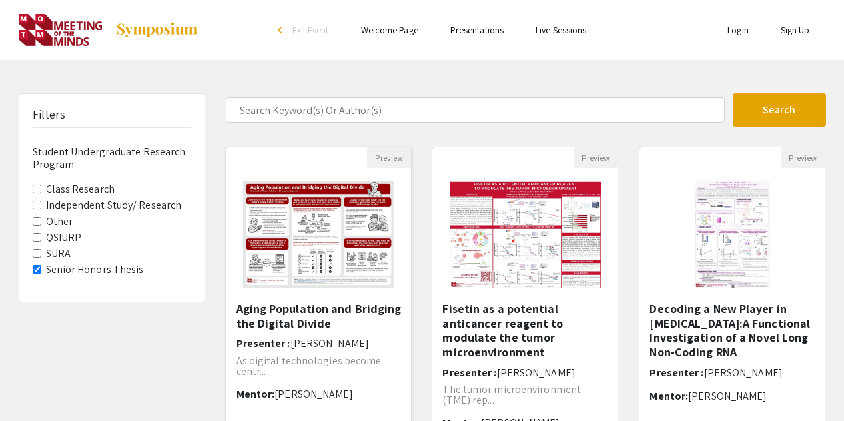
click at [326, 284] on img "Open Presentation <p>Aging Population and Bridging the Digital Divide</p><p><br…" at bounding box center [319, 235] width 178 height 134
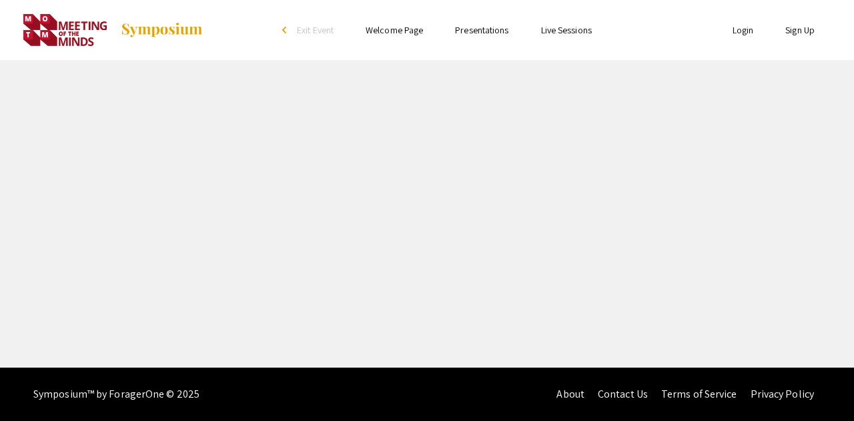
select select "custom"
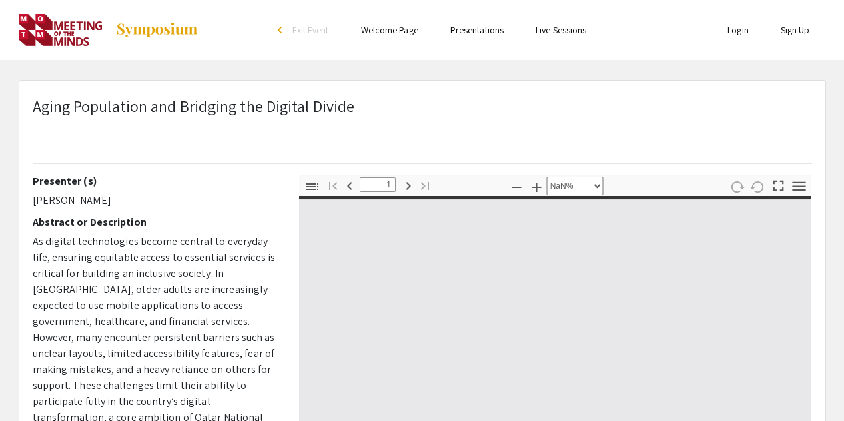
type input "0"
select select "custom"
type input "1"
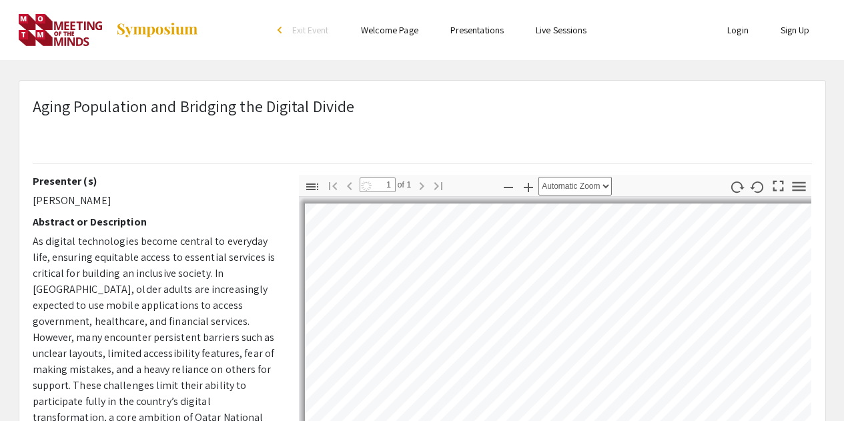
select select "auto"
